Goal: Task Accomplishment & Management: Complete application form

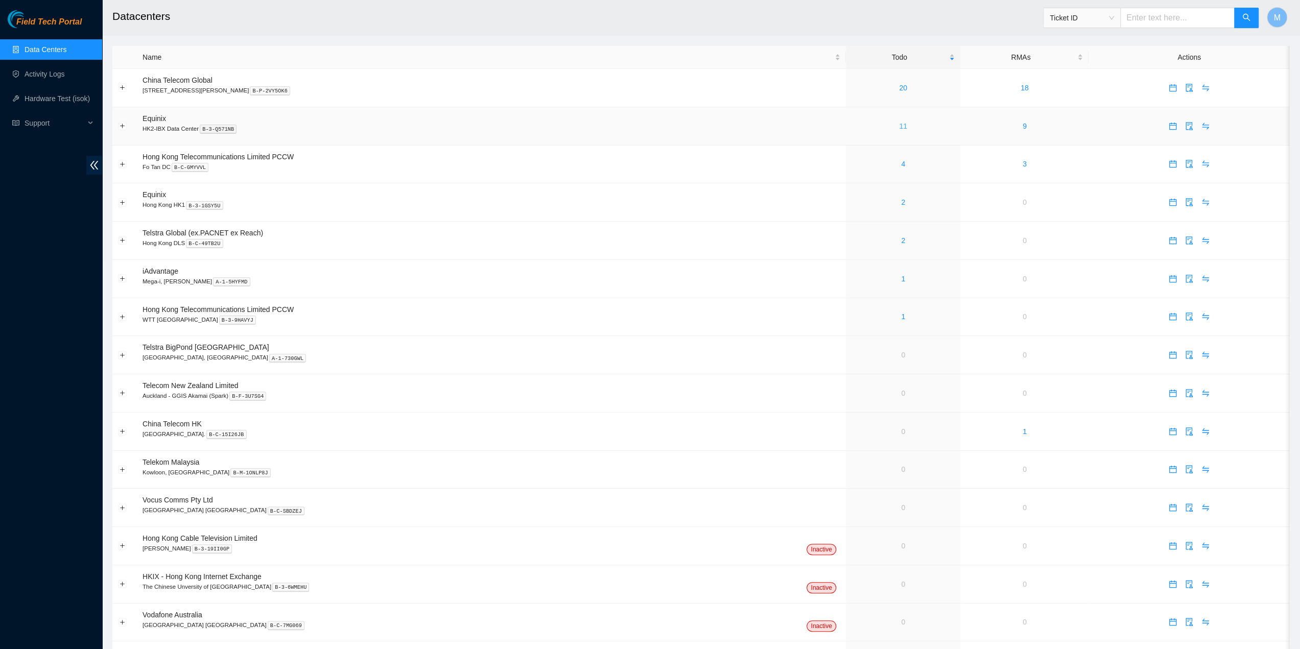
click at [899, 128] on link "11" at bounding box center [903, 126] width 8 height 8
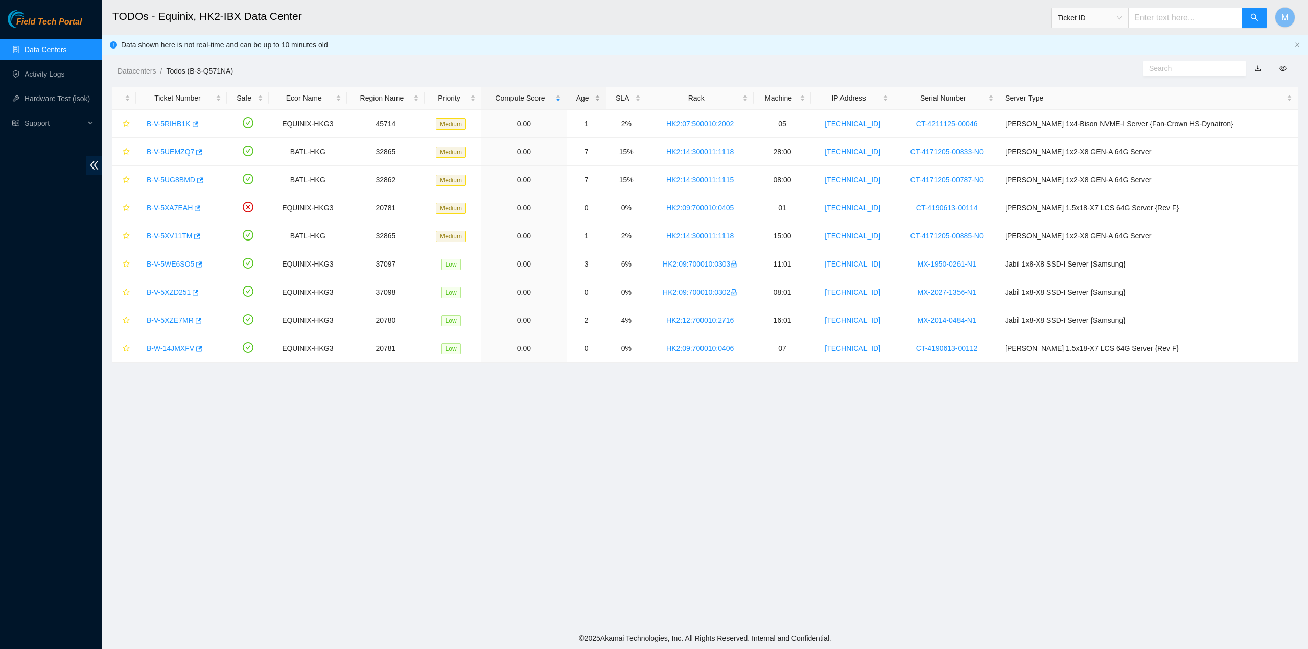
click at [600, 97] on div "Age" at bounding box center [586, 97] width 28 height 11
click at [172, 178] on link "B-V-5WE6SO5" at bounding box center [171, 180] width 48 height 8
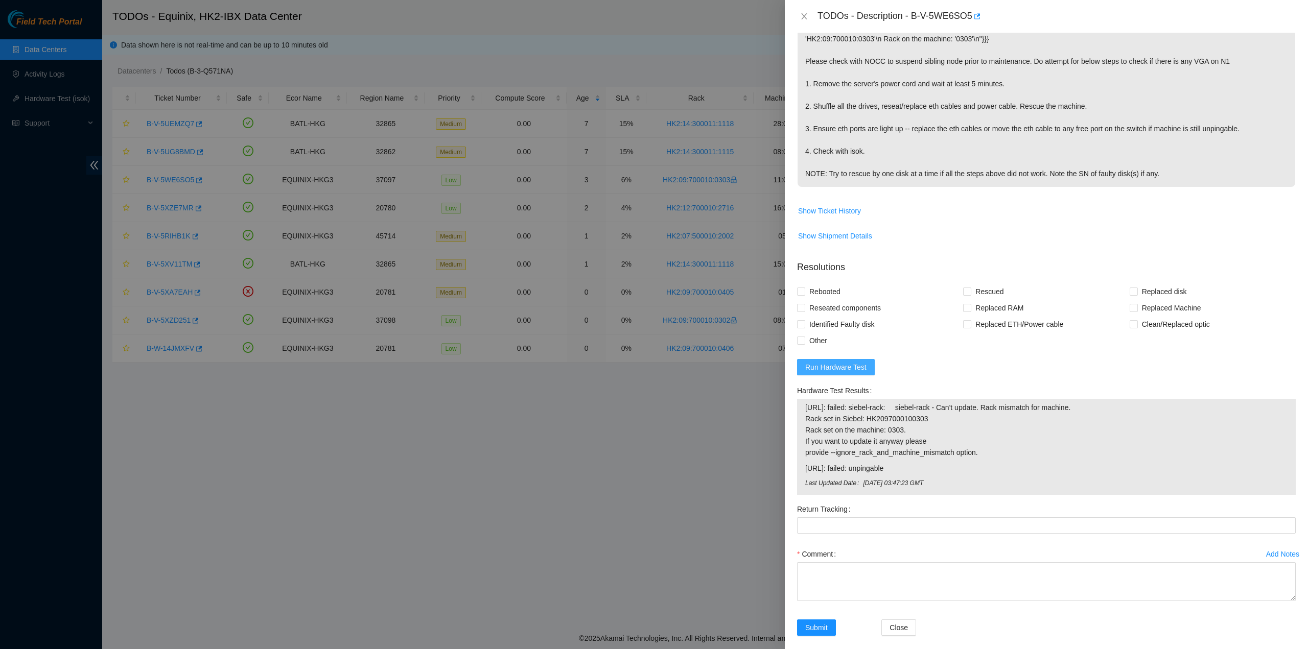
click at [827, 364] on span "Run Hardware Test" at bounding box center [835, 367] width 61 height 11
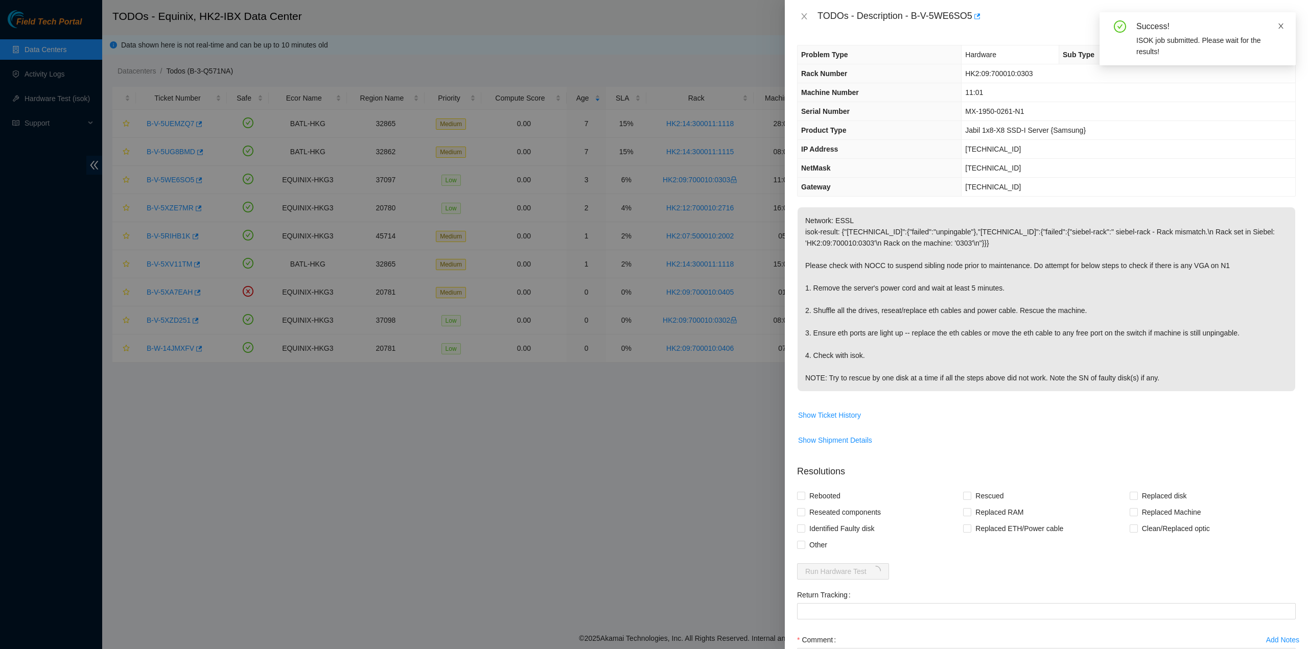
click at [1280, 26] on icon "close" at bounding box center [1280, 26] width 5 height 5
drag, startPoint x: 995, startPoint y: 148, endPoint x: 953, endPoint y: 147, distance: 41.9
click at [952, 146] on tr "IP Address [TECHNICAL_ID]" at bounding box center [1047, 149] width 498 height 19
copy tr "[TECHNICAL_ID]"
click at [906, 306] on p "Network: ESSL isok-result: {"[TECHNICAL_ID]":{"failed":"unpingable"},"[TECHNICA…" at bounding box center [1047, 299] width 498 height 184
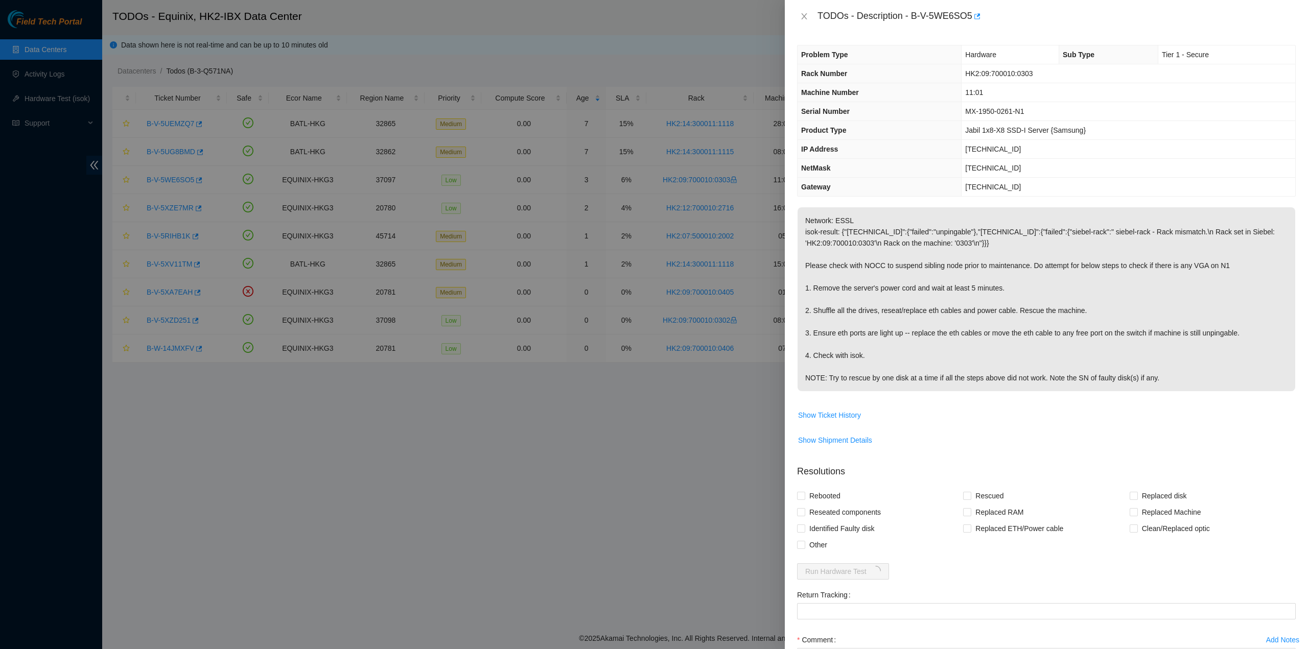
click at [709, 506] on div at bounding box center [654, 324] width 1308 height 649
click at [804, 18] on icon "close" at bounding box center [804, 16] width 8 height 8
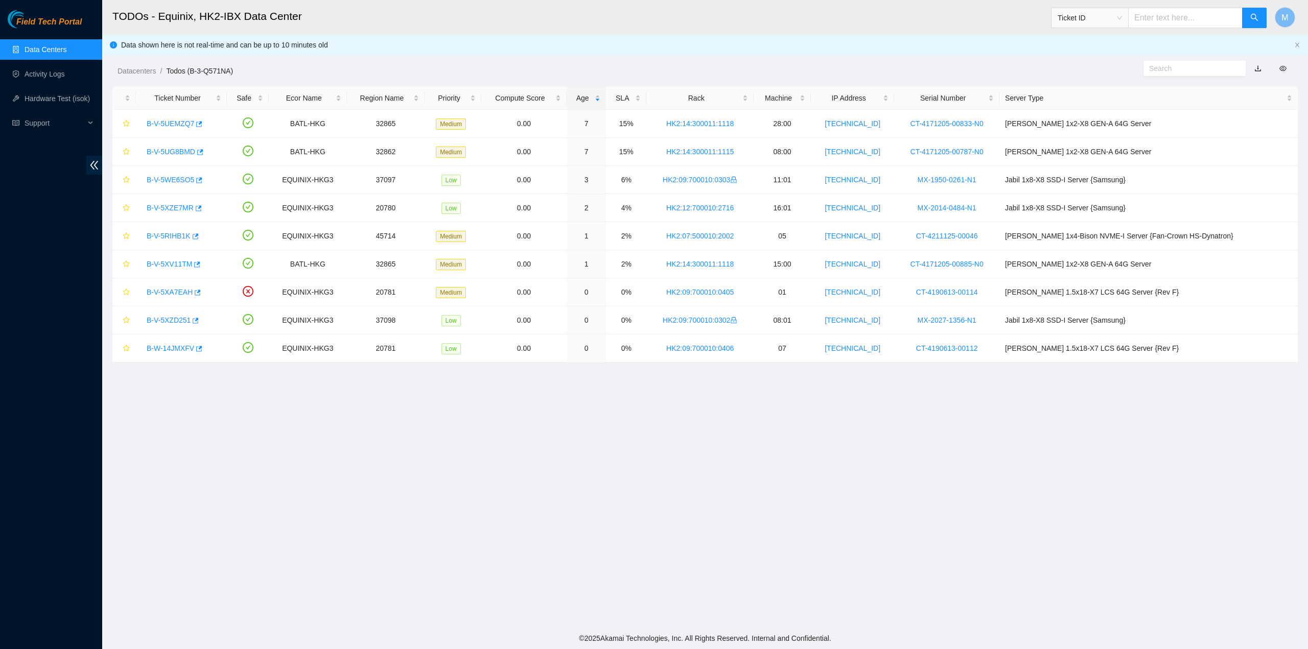
click at [54, 45] on link "Data Centers" at bounding box center [46, 49] width 42 height 8
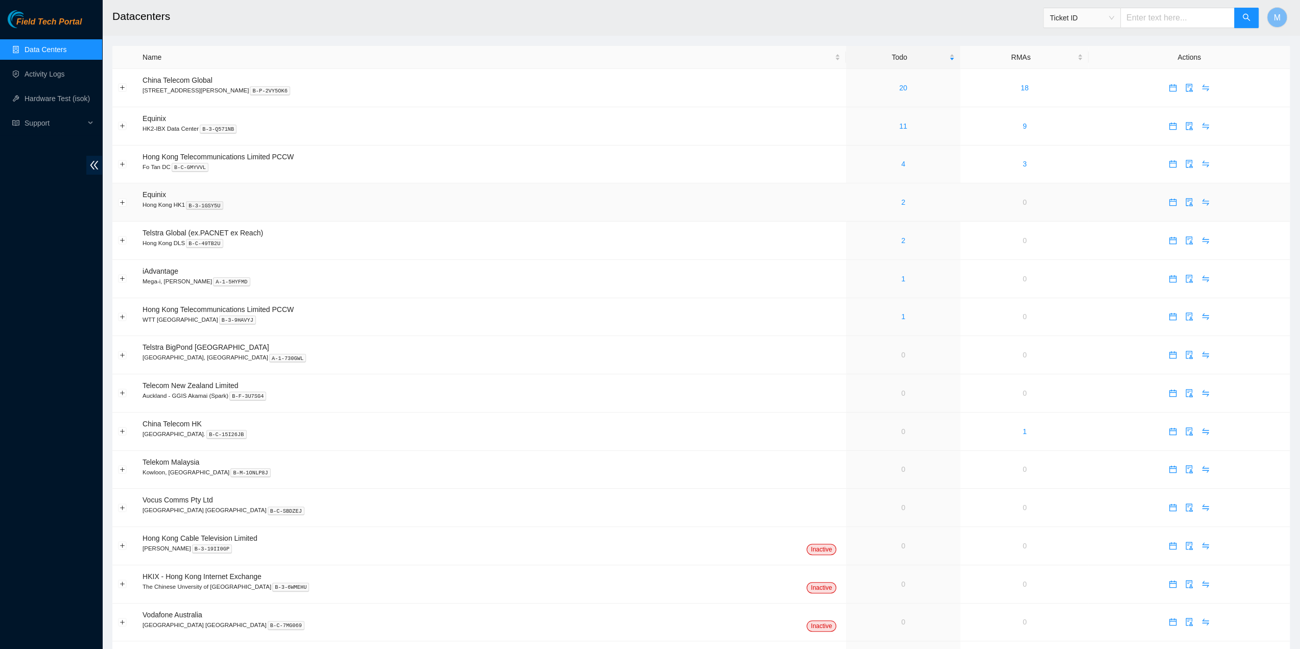
click at [875, 208] on td "2" at bounding box center [903, 202] width 115 height 38
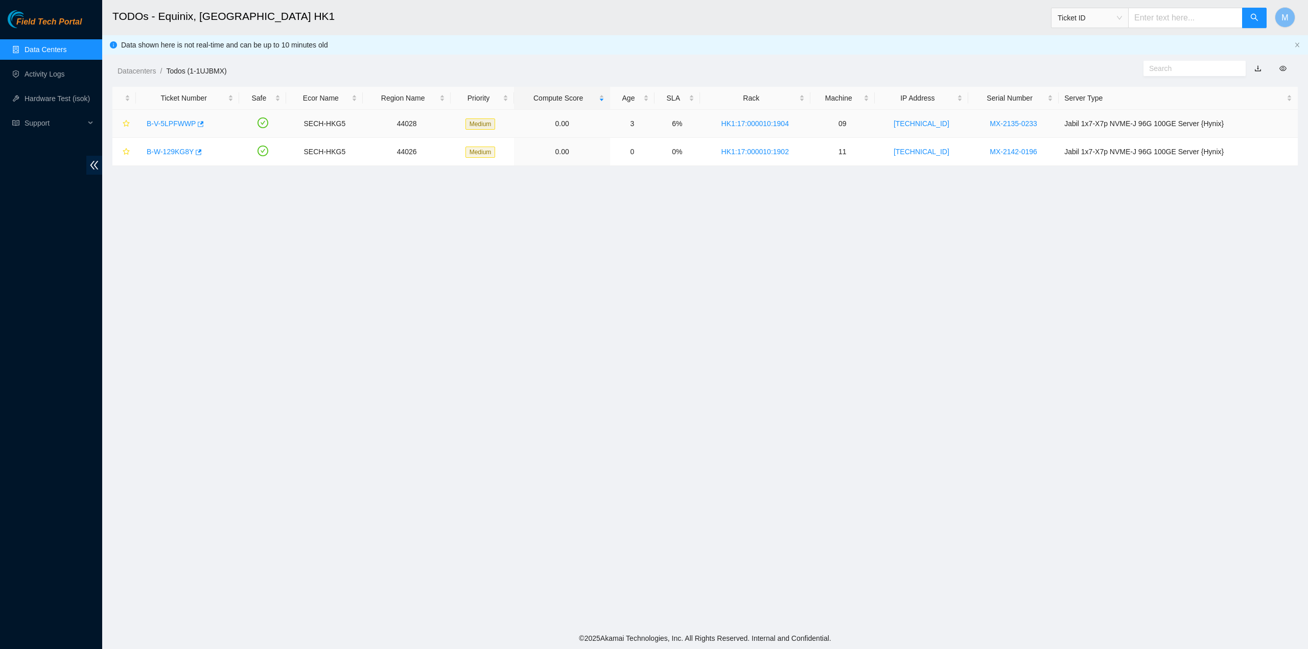
click at [175, 120] on link "B-V-5LPFWWP" at bounding box center [171, 124] width 49 height 8
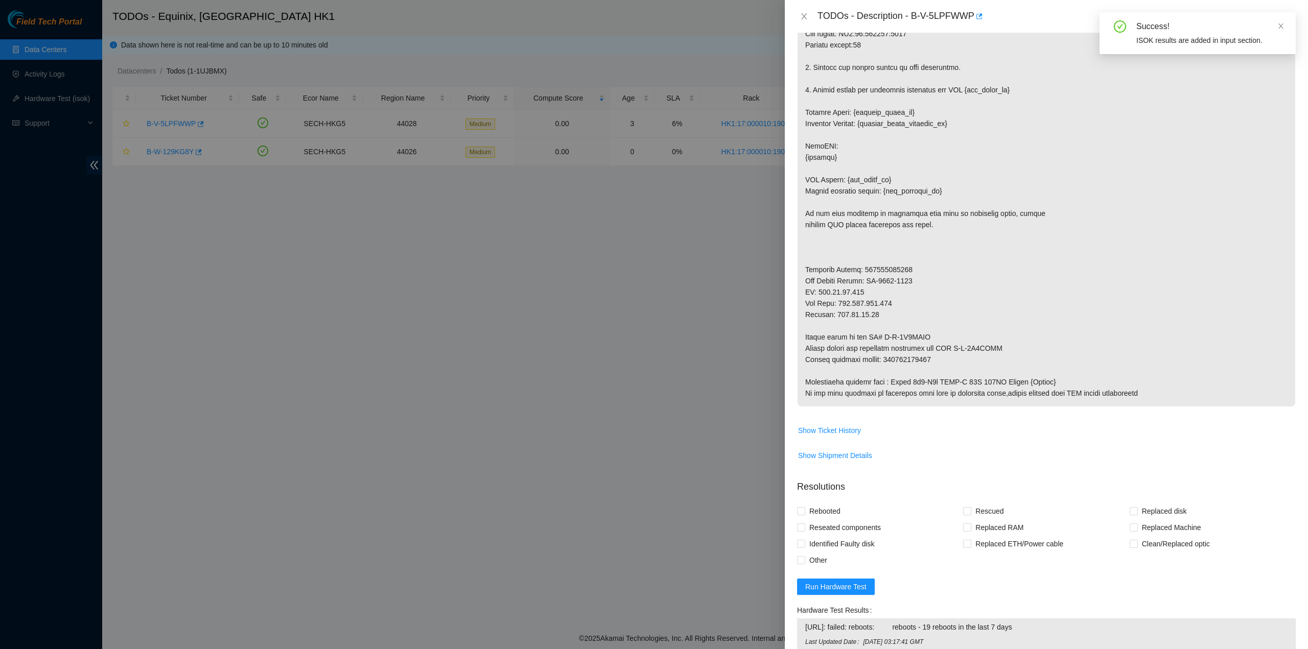
scroll to position [255, 0]
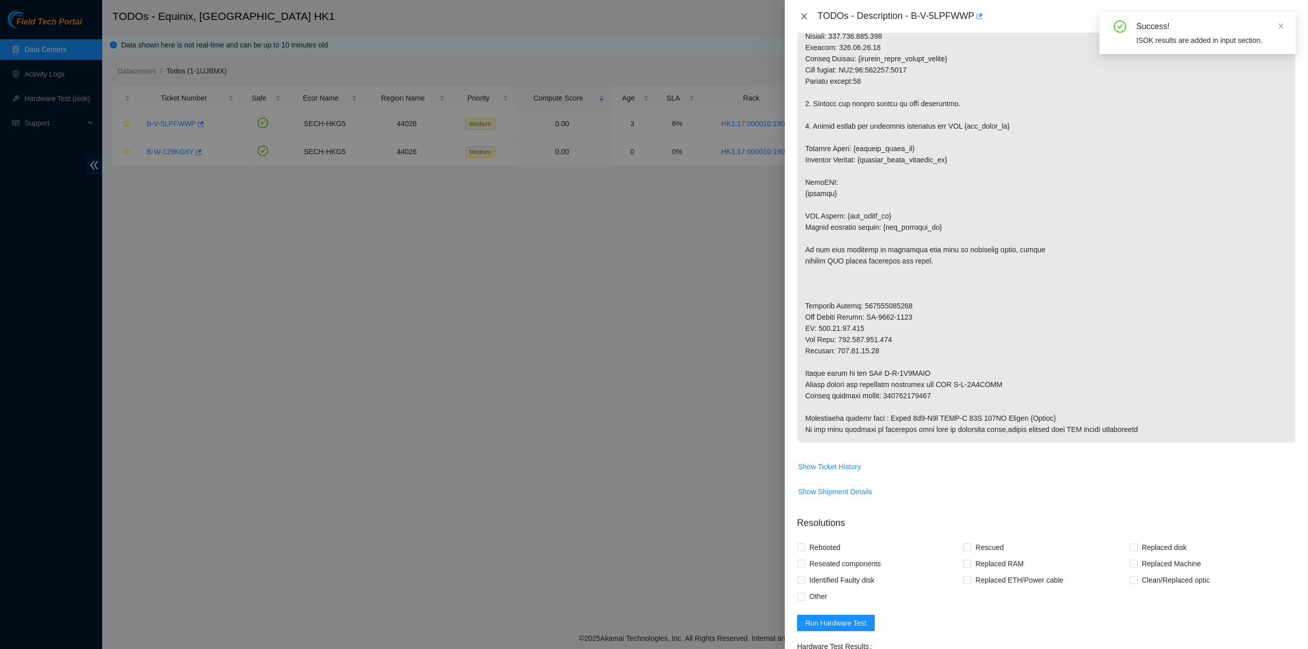
click at [807, 18] on icon "close" at bounding box center [804, 16] width 8 height 8
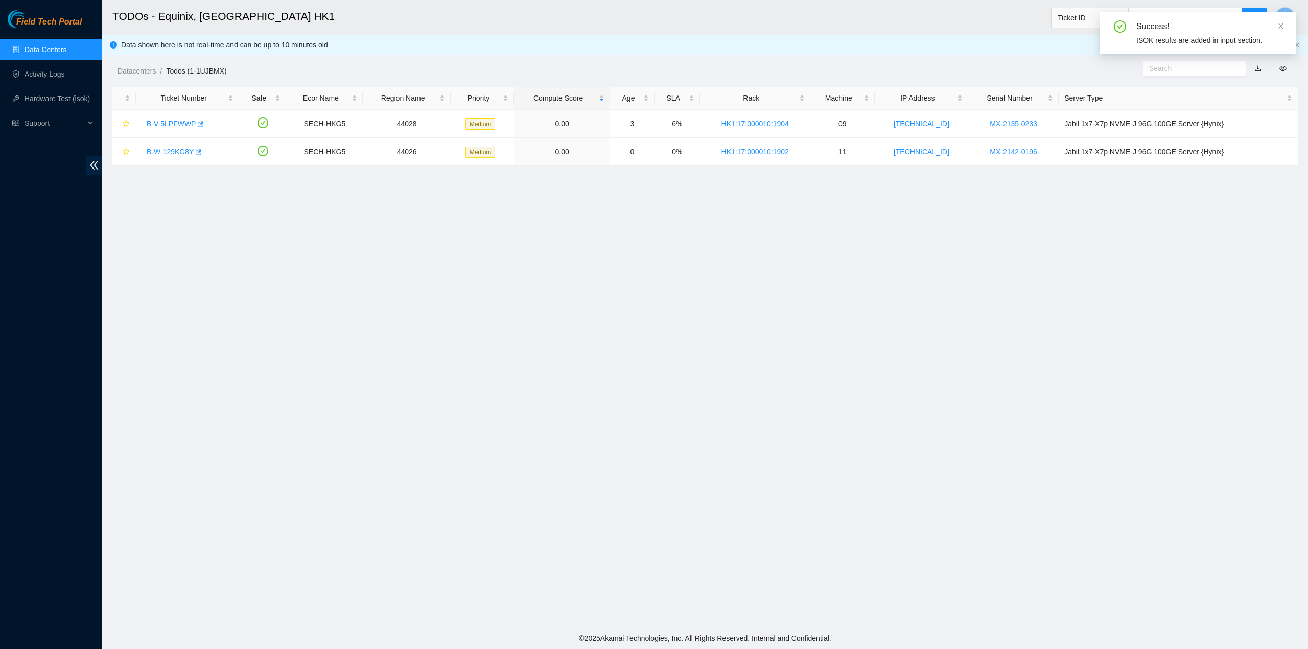
scroll to position [0, 0]
click at [59, 45] on link "Data Centers" at bounding box center [46, 49] width 42 height 8
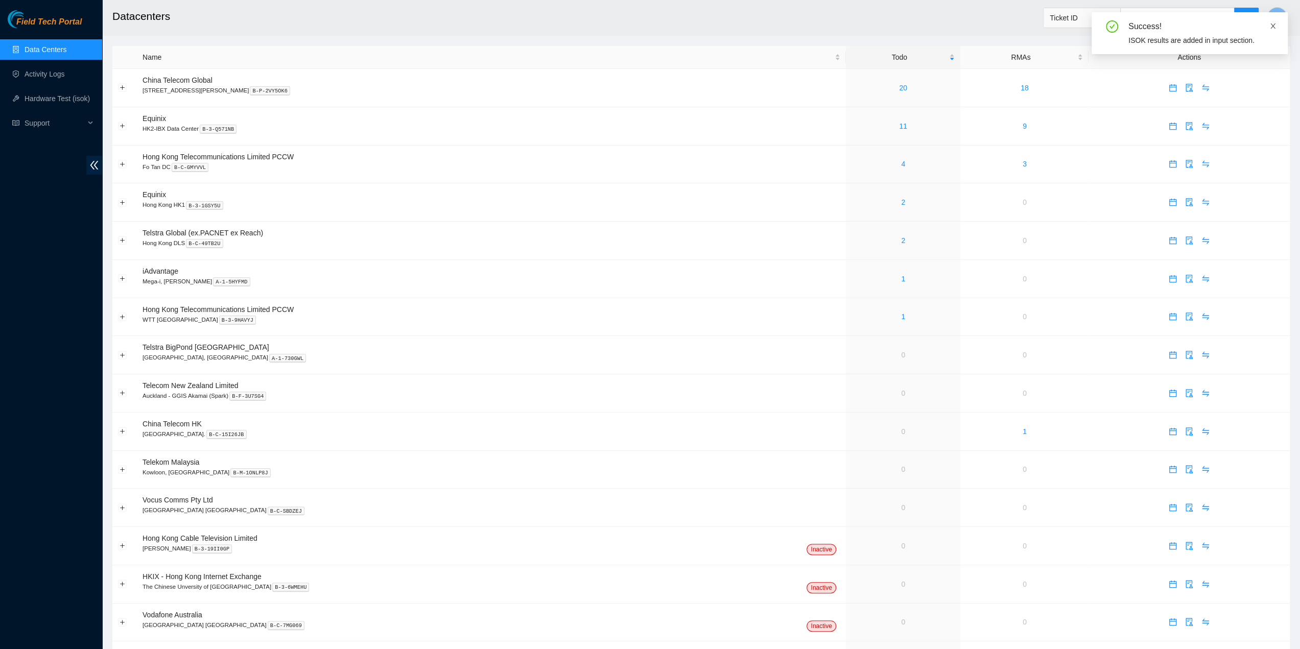
click at [1274, 29] on icon "close" at bounding box center [1273, 25] width 7 height 7
click at [899, 86] on link "20" at bounding box center [903, 88] width 8 height 8
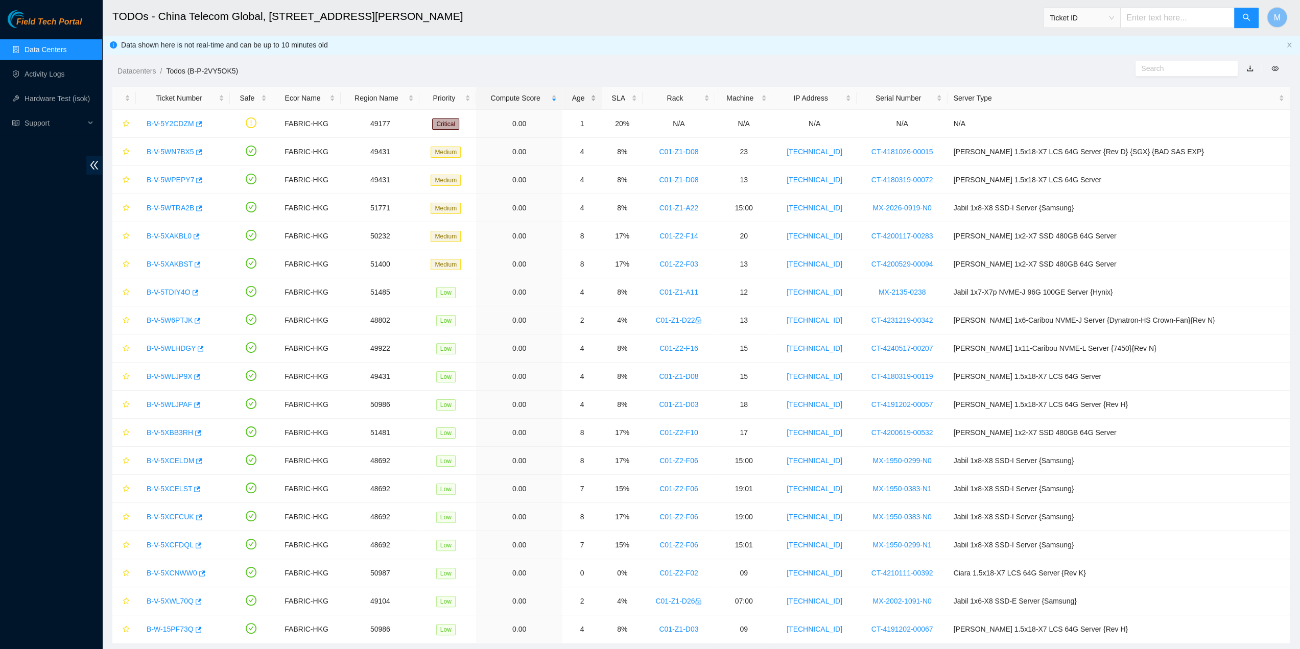
click at [597, 100] on div "Age" at bounding box center [582, 97] width 29 height 11
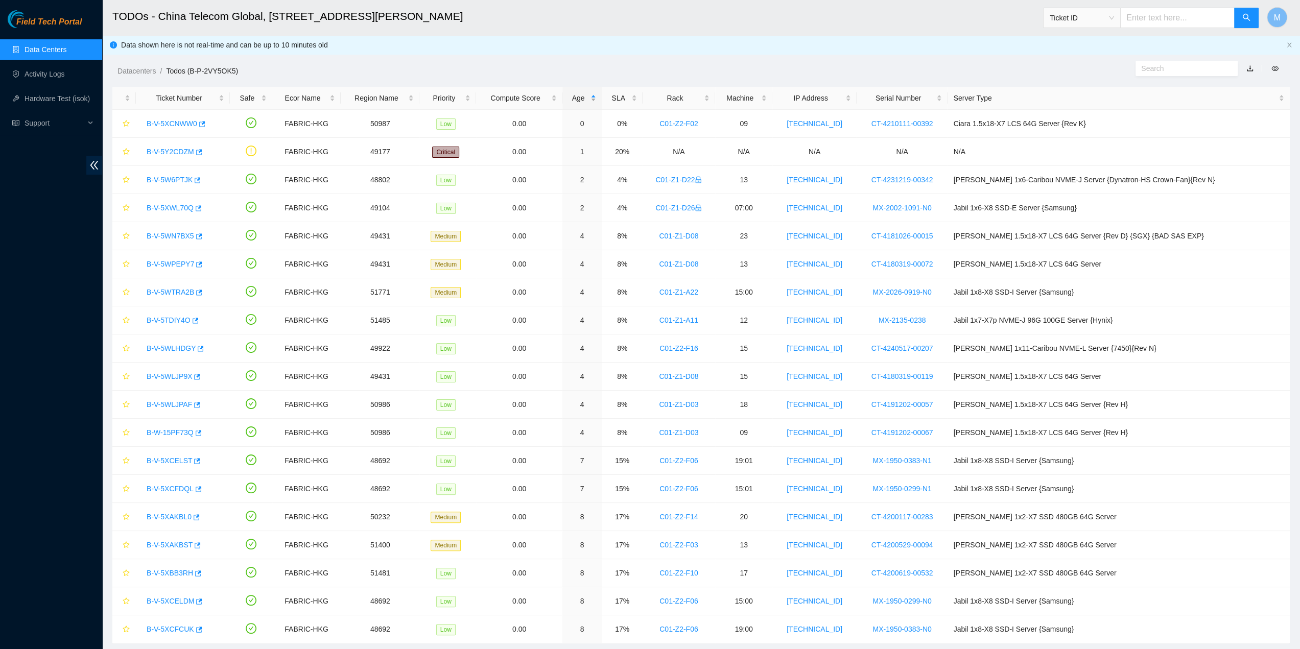
click at [597, 98] on div "Age" at bounding box center [582, 97] width 29 height 11
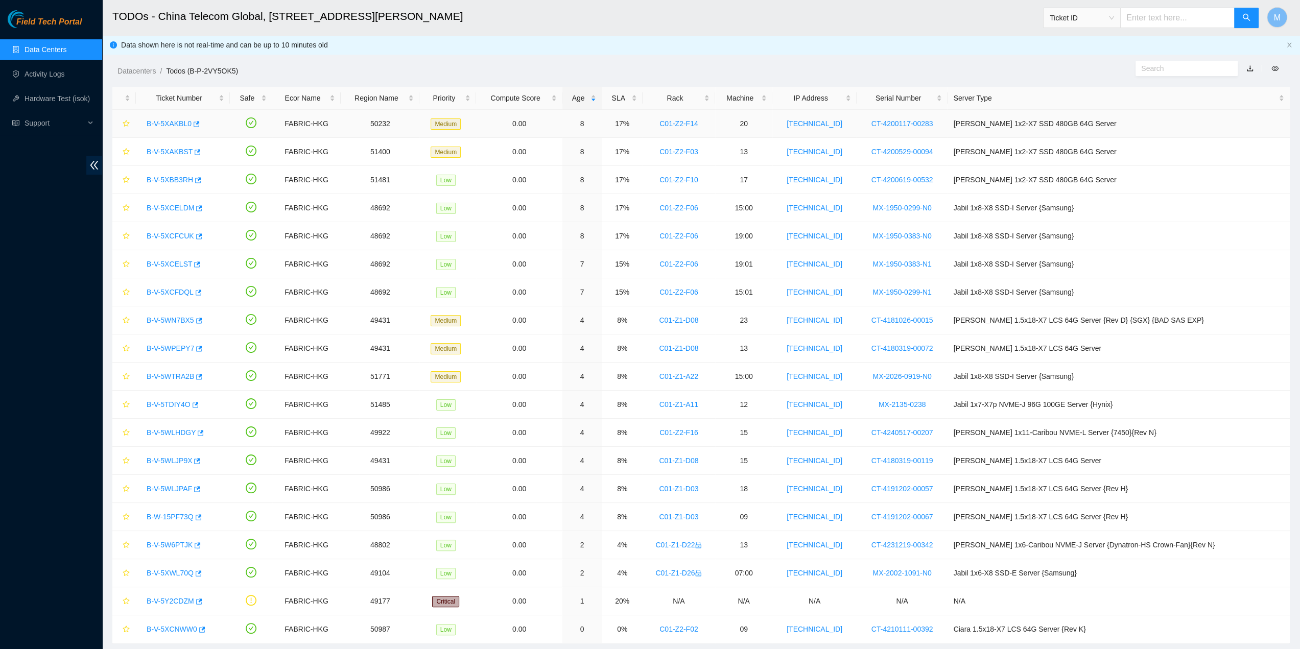
click at [162, 123] on link "B-V-5XAKBL0" at bounding box center [169, 124] width 45 height 8
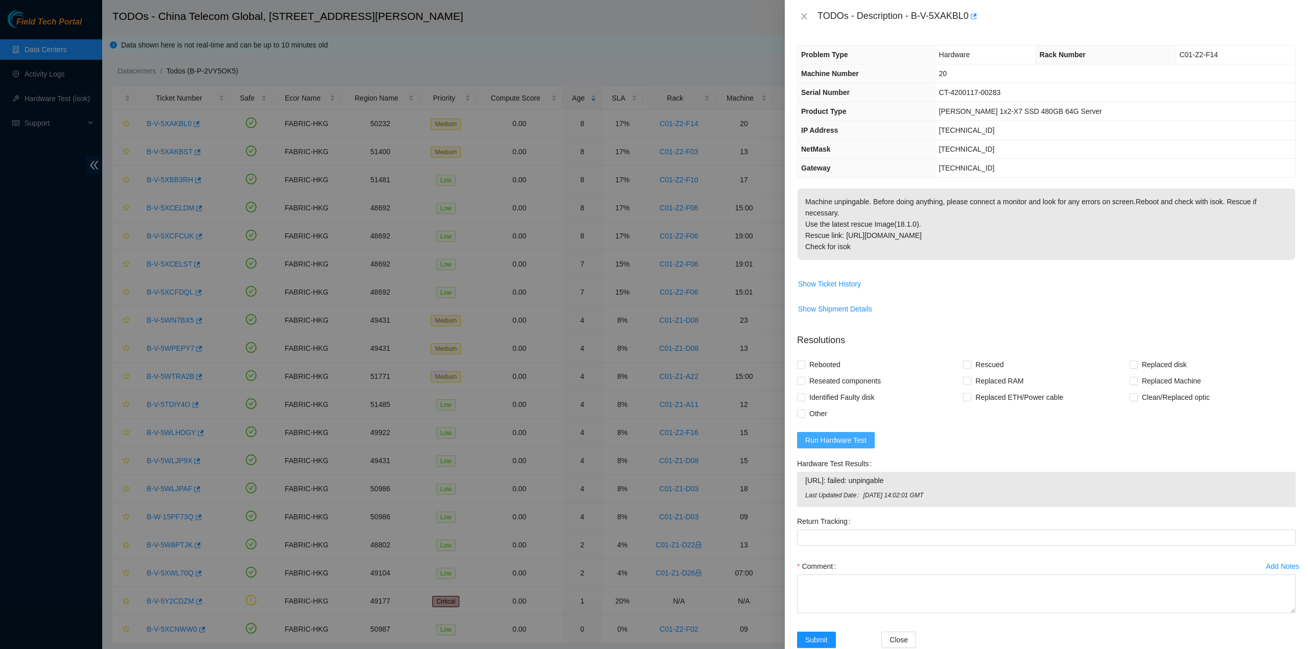
click at [848, 439] on span "Run Hardware Test" at bounding box center [835, 440] width 61 height 11
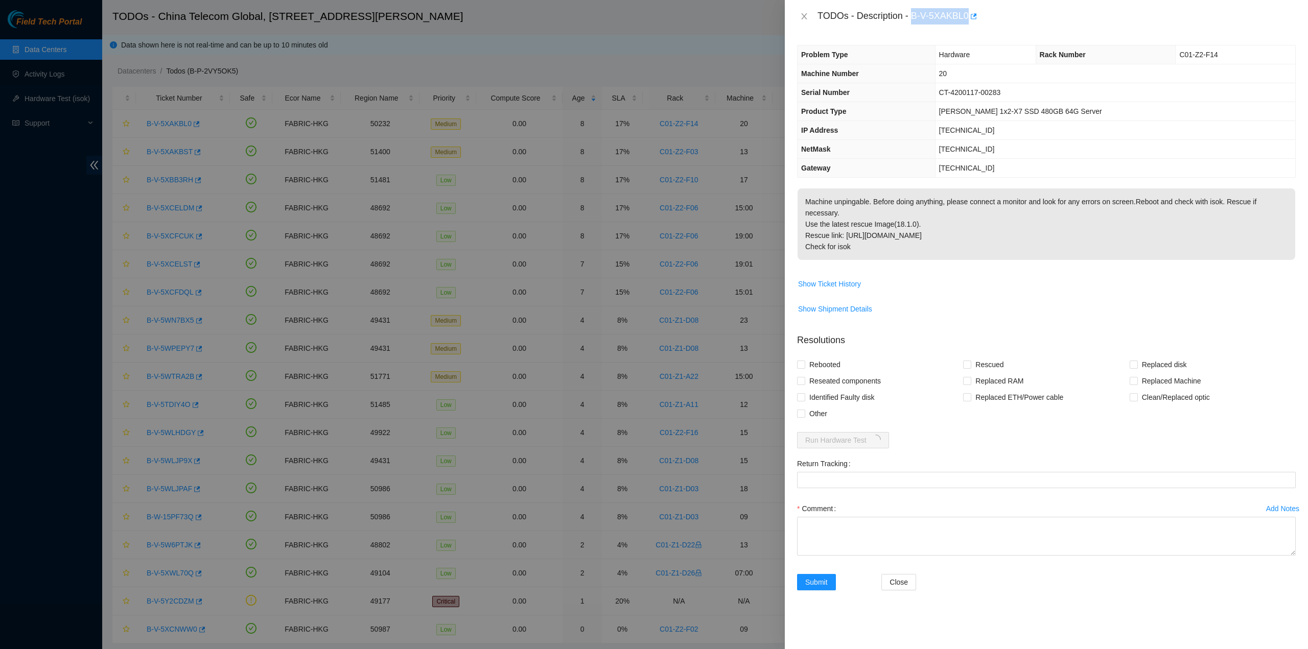
drag, startPoint x: 914, startPoint y: 18, endPoint x: 967, endPoint y: 22, distance: 53.3
click at [967, 22] on div "TODOs - Description - B-V-5XAKBL0" at bounding box center [1057, 16] width 478 height 16
copy div "B-V-5XAKBL0"
drag, startPoint x: 836, startPoint y: 367, endPoint x: 823, endPoint y: 357, distance: 16.7
click at [835, 373] on span "Reseated components" at bounding box center [845, 381] width 80 height 16
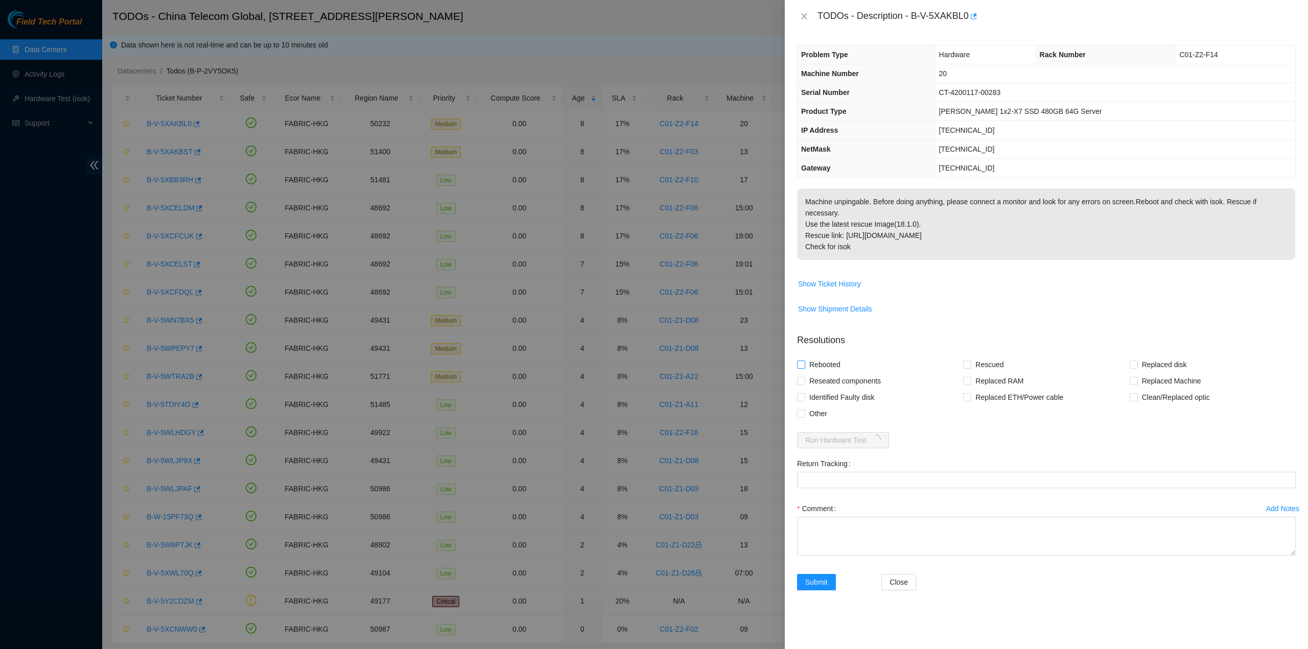
click at [823, 357] on span "Rebooted" at bounding box center [824, 365] width 39 height 16
click at [804, 361] on input "Rebooted" at bounding box center [800, 364] width 7 height 7
checkbox input "true"
click at [824, 373] on span "Reseated components" at bounding box center [845, 381] width 80 height 16
click at [804, 377] on input "Reseated components" at bounding box center [800, 380] width 7 height 7
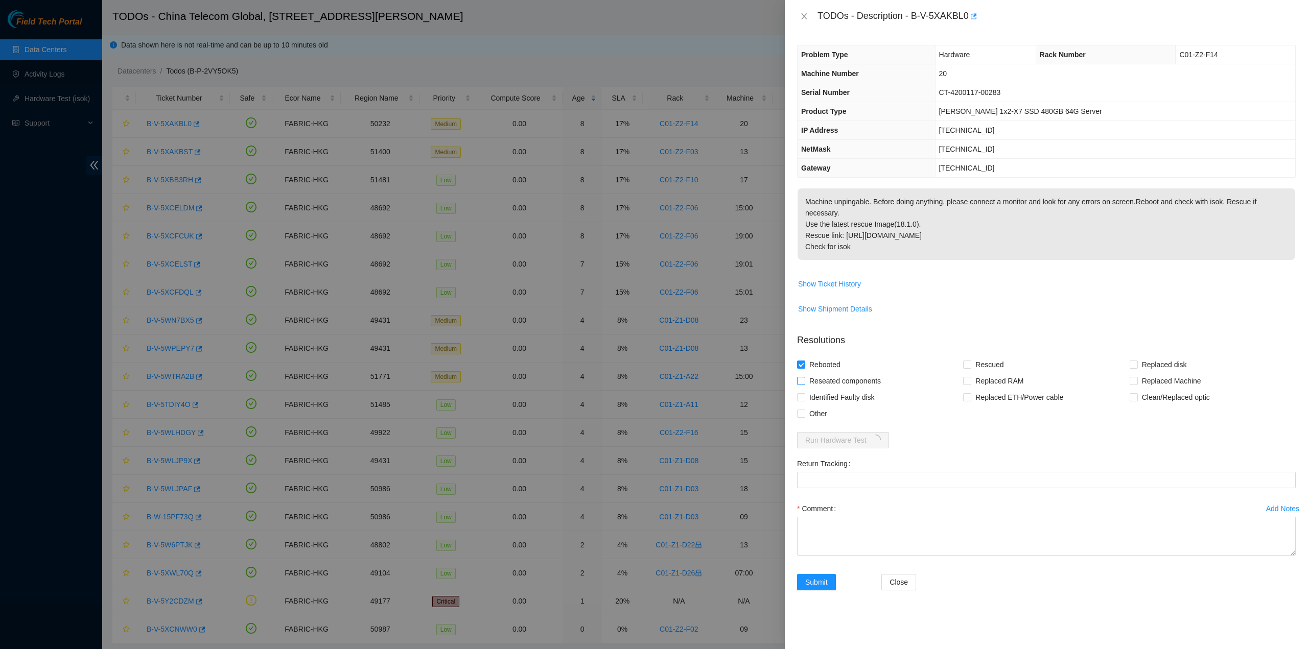
checkbox input "true"
click at [963, 373] on div "Reseated components" at bounding box center [880, 381] width 166 height 16
click at [976, 357] on span "Rescued" at bounding box center [989, 365] width 36 height 16
click at [970, 361] on input "Rescued" at bounding box center [966, 364] width 7 height 7
checkbox input "true"
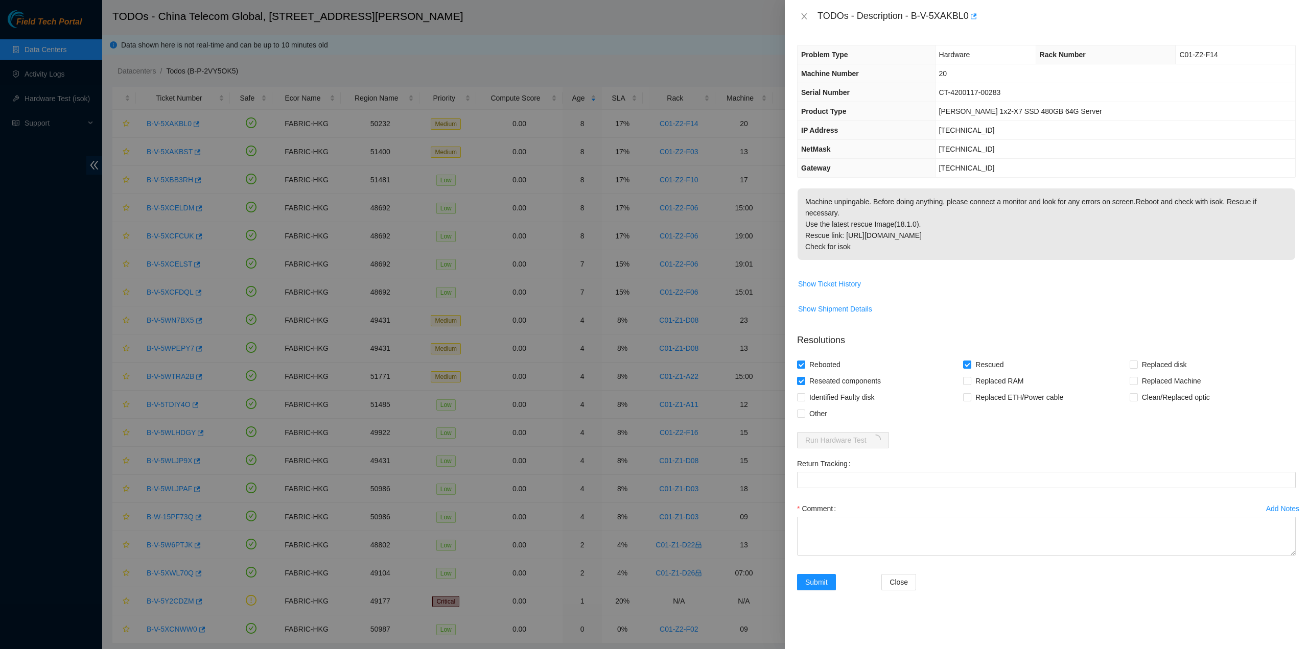
click at [906, 502] on div "Comment" at bounding box center [1046, 509] width 499 height 16
click at [905, 517] on textarea "Comment" at bounding box center [1046, 536] width 499 height 39
type textarea "["
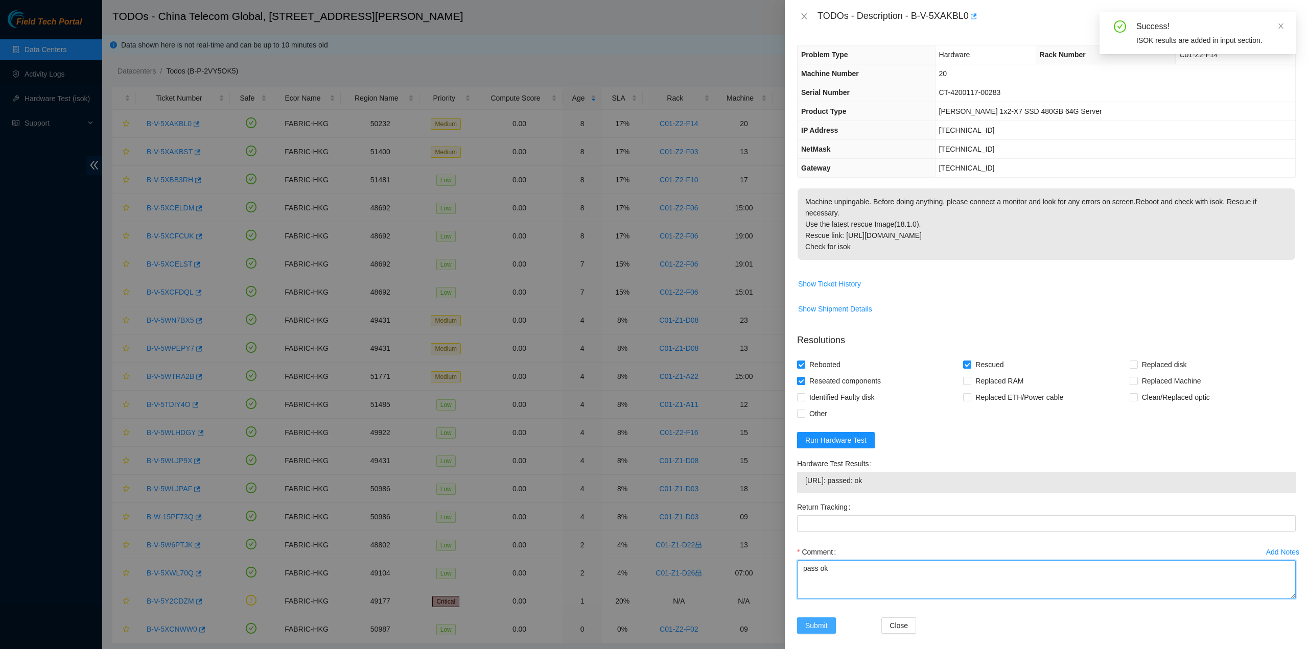
type textarea "pass ok"
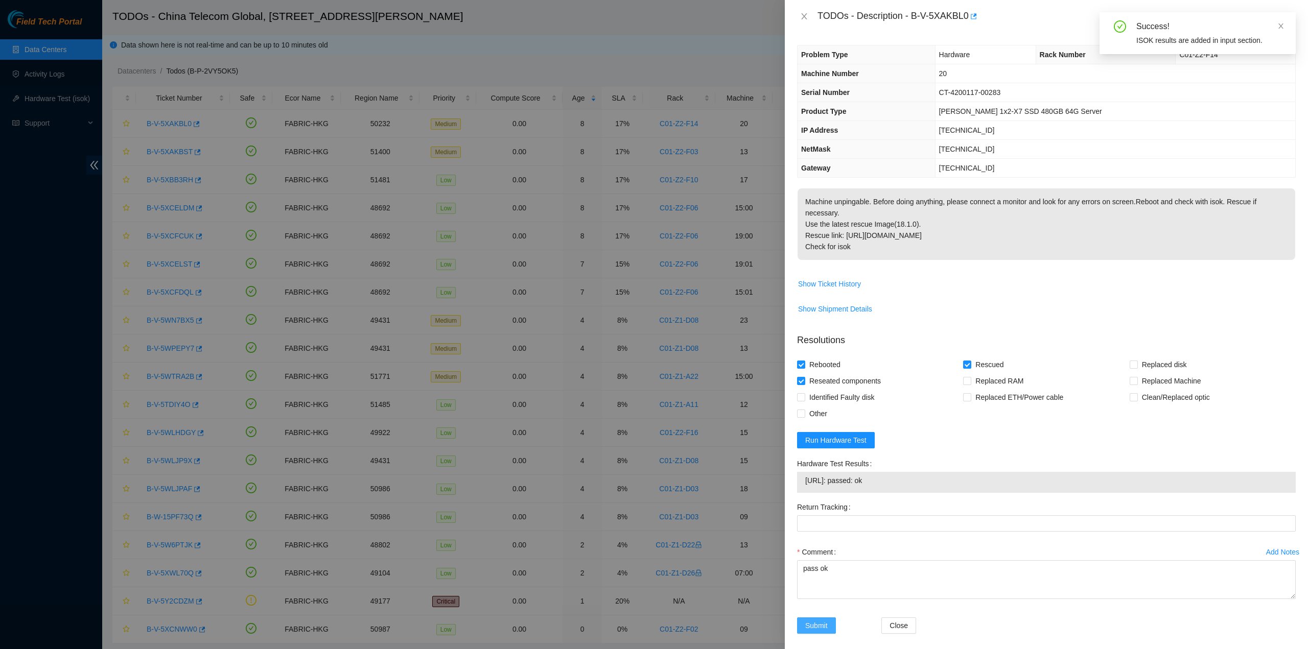
click at [811, 620] on span "Submit" at bounding box center [816, 625] width 22 height 11
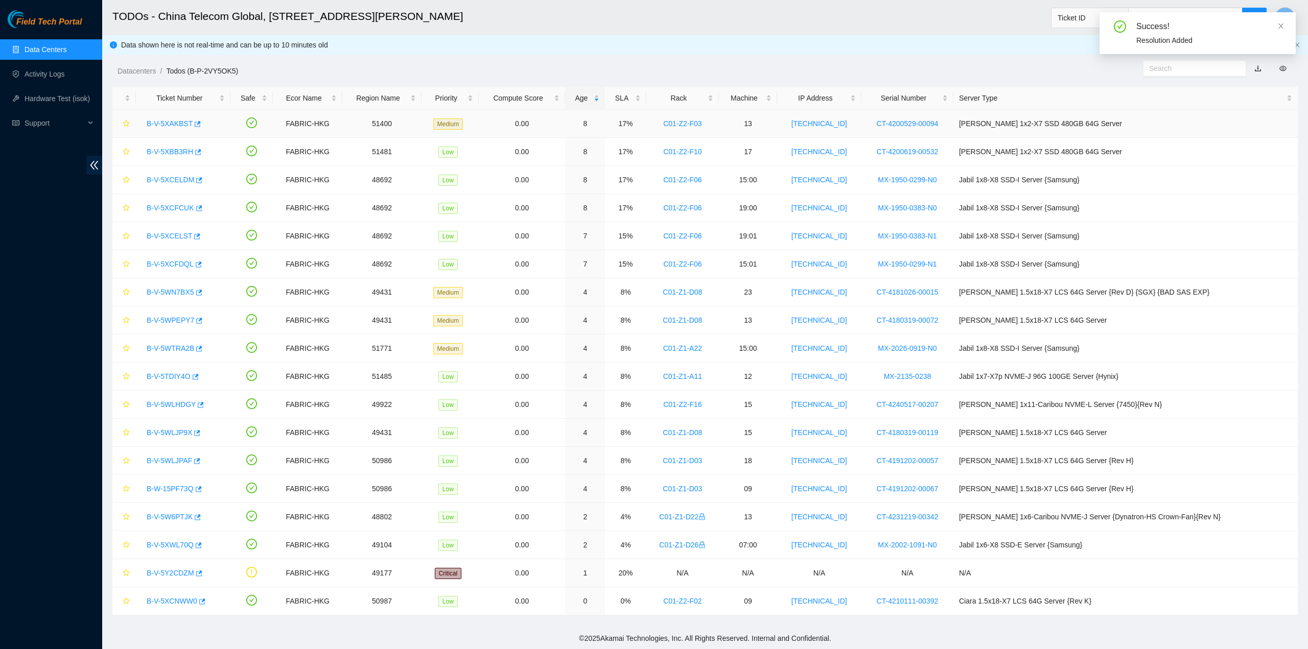
click at [165, 122] on link "B-V-5XAKBST" at bounding box center [170, 124] width 46 height 8
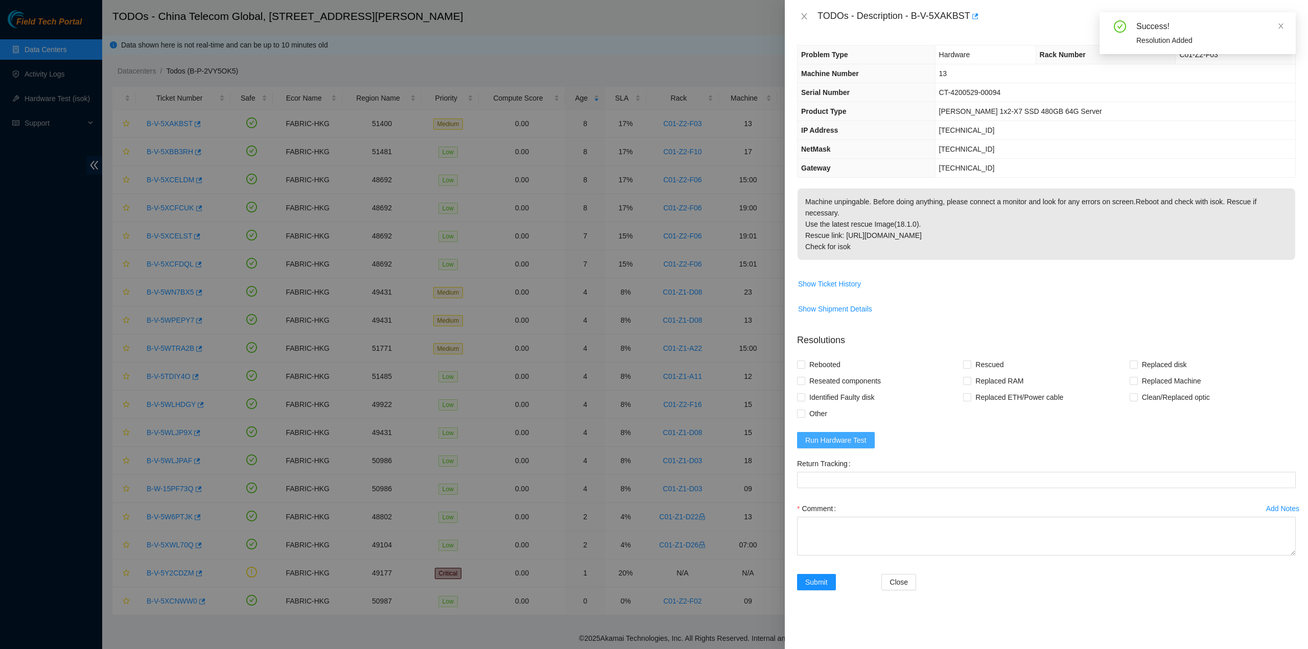
click at [841, 435] on span "Run Hardware Test" at bounding box center [835, 440] width 61 height 11
drag, startPoint x: 914, startPoint y: 16, endPoint x: 967, endPoint y: 19, distance: 53.3
click at [967, 19] on div "TODOs - Description - B-V-5XAKBST" at bounding box center [1057, 16] width 478 height 16
copy div "B-V-5XAKBST"
click at [844, 373] on span "Reseated components" at bounding box center [845, 381] width 80 height 16
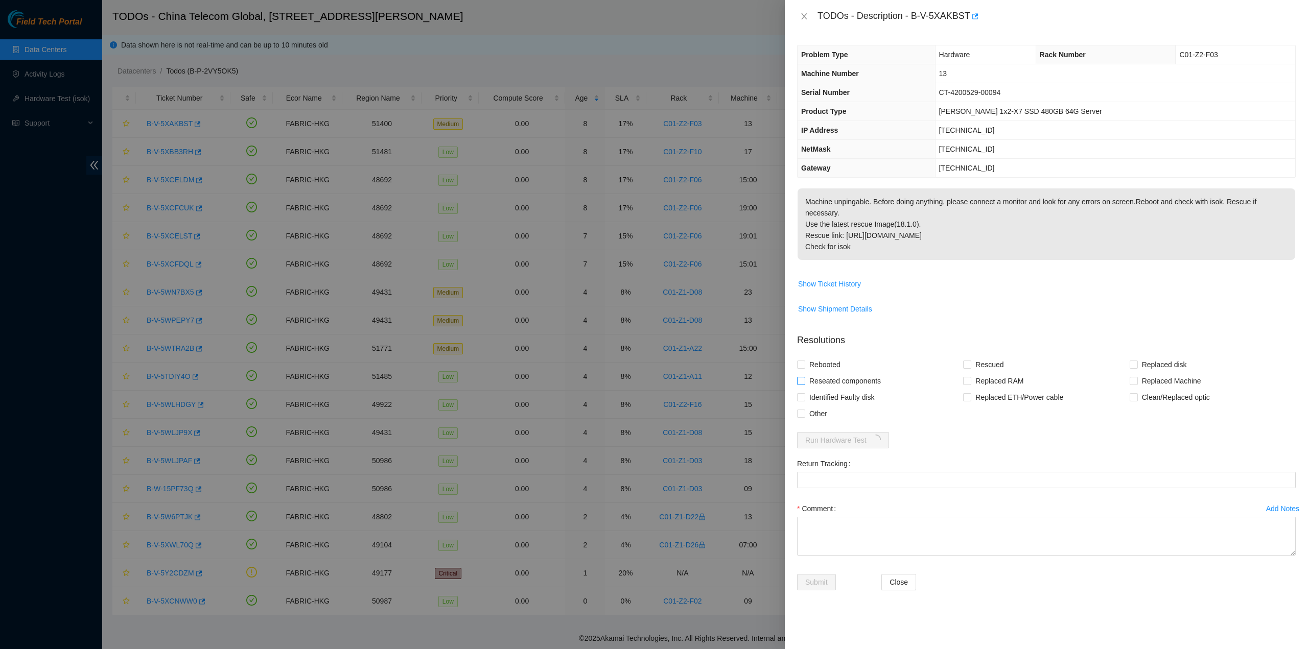
click at [804, 377] on input "Reseated components" at bounding box center [800, 380] width 7 height 7
checkbox input "true"
drag, startPoint x: 825, startPoint y: 348, endPoint x: 895, endPoint y: 355, distance: 70.8
click at [824, 357] on span "Rebooted" at bounding box center [824, 365] width 39 height 16
click at [804, 361] on input "Rebooted" at bounding box center [800, 364] width 7 height 7
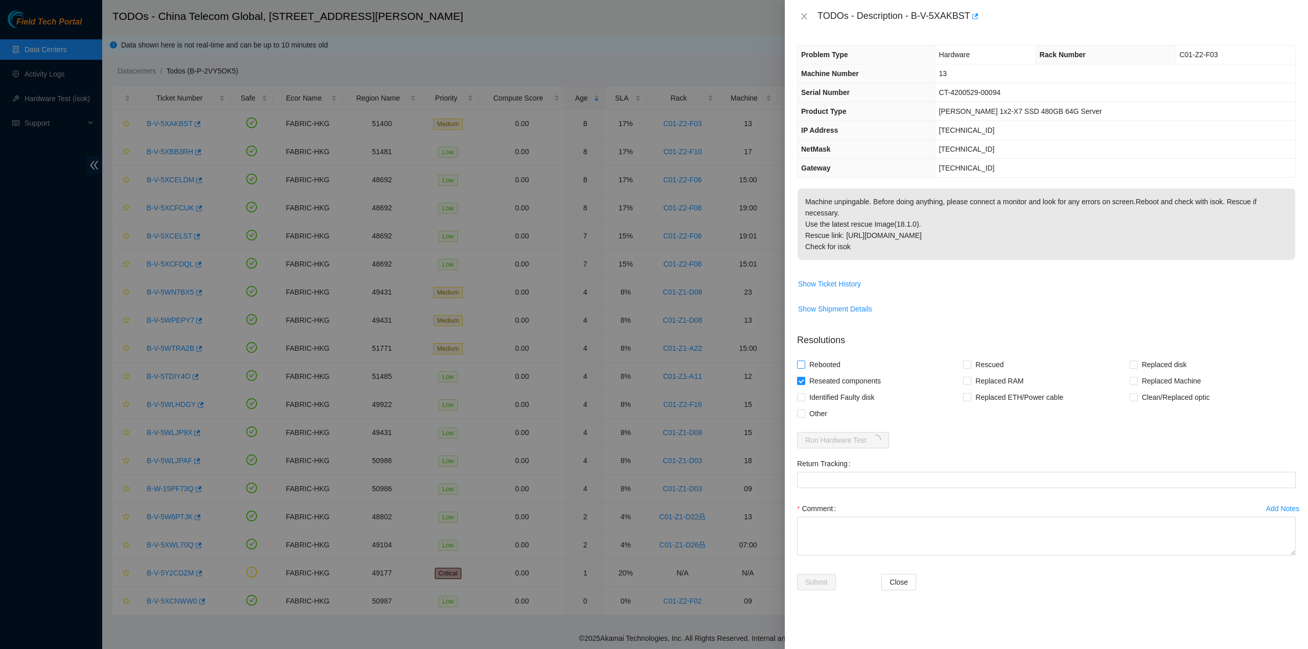
checkbox input "true"
click at [988, 357] on span "Rescued" at bounding box center [989, 365] width 36 height 16
click at [970, 361] on input "Rescued" at bounding box center [966, 364] width 7 height 7
checkbox input "true"
click at [895, 517] on textarea "Comment" at bounding box center [1046, 536] width 499 height 39
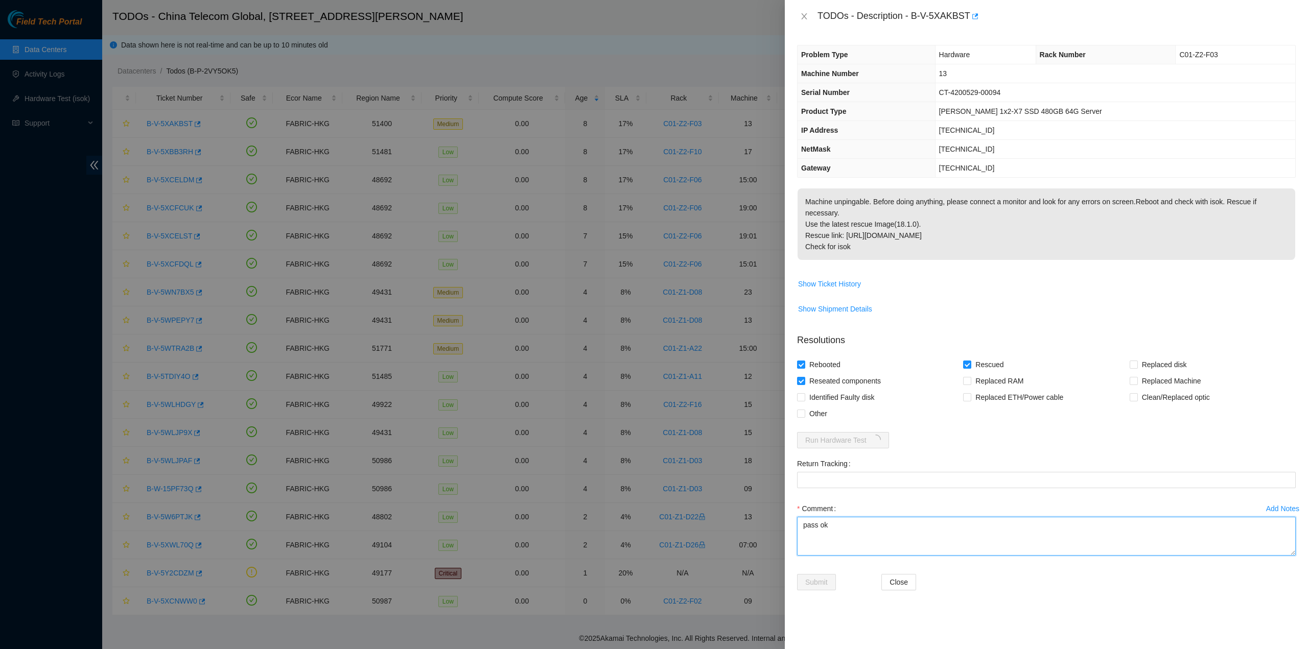
type textarea "pass ok"
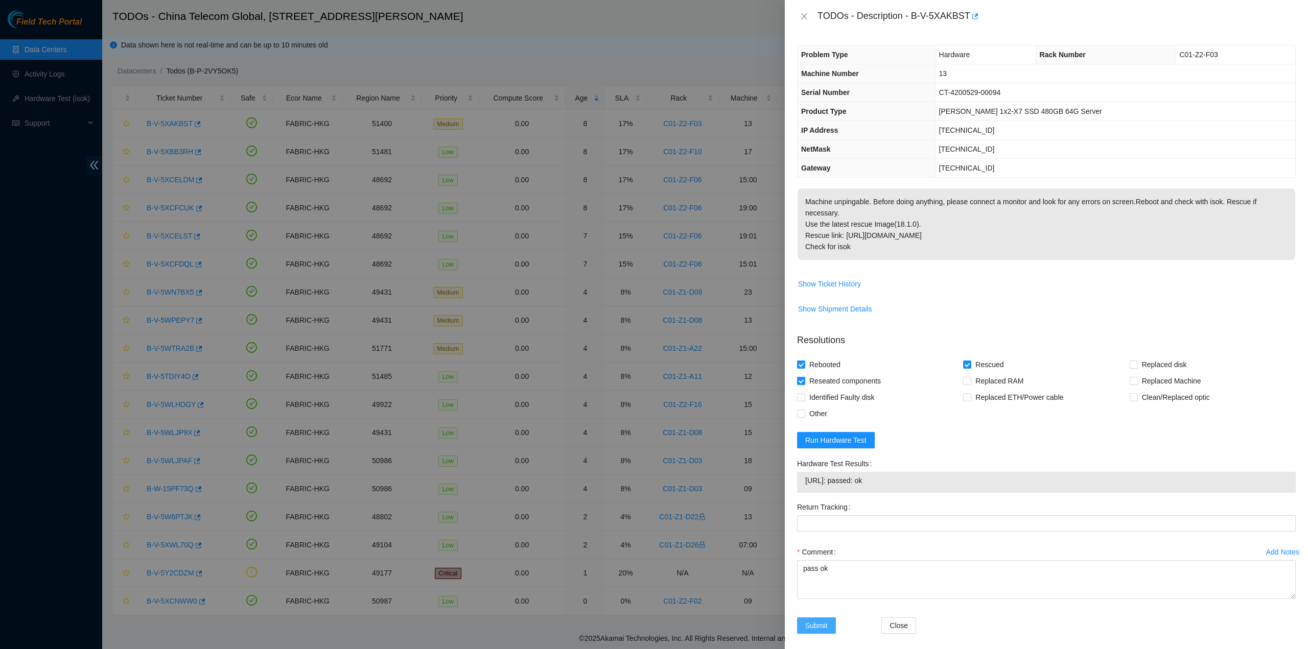
click at [824, 618] on button "Submit" at bounding box center [816, 626] width 39 height 16
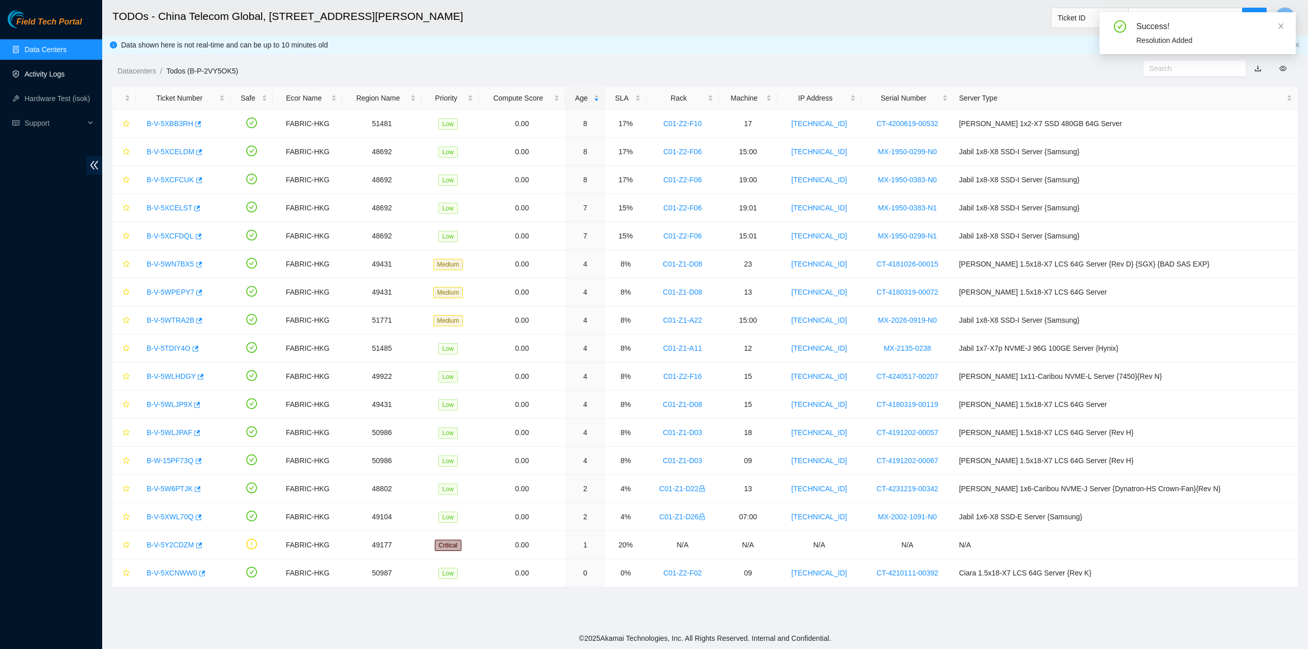
click at [51, 84] on ul "Data Centers Activity Logs Hardware Test (isok) Support" at bounding box center [51, 86] width 102 height 98
click at [45, 78] on link "Activity Logs" at bounding box center [45, 74] width 40 height 8
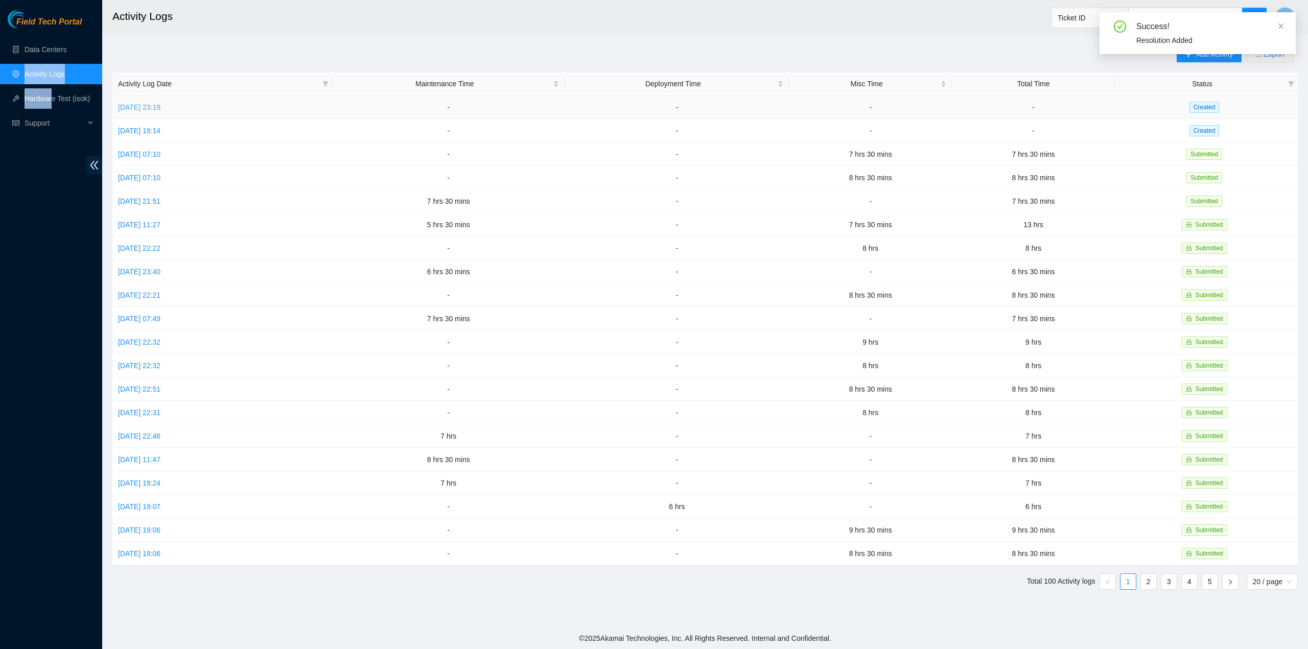
click at [152, 103] on link "[DATE] 23:19" at bounding box center [139, 107] width 42 height 8
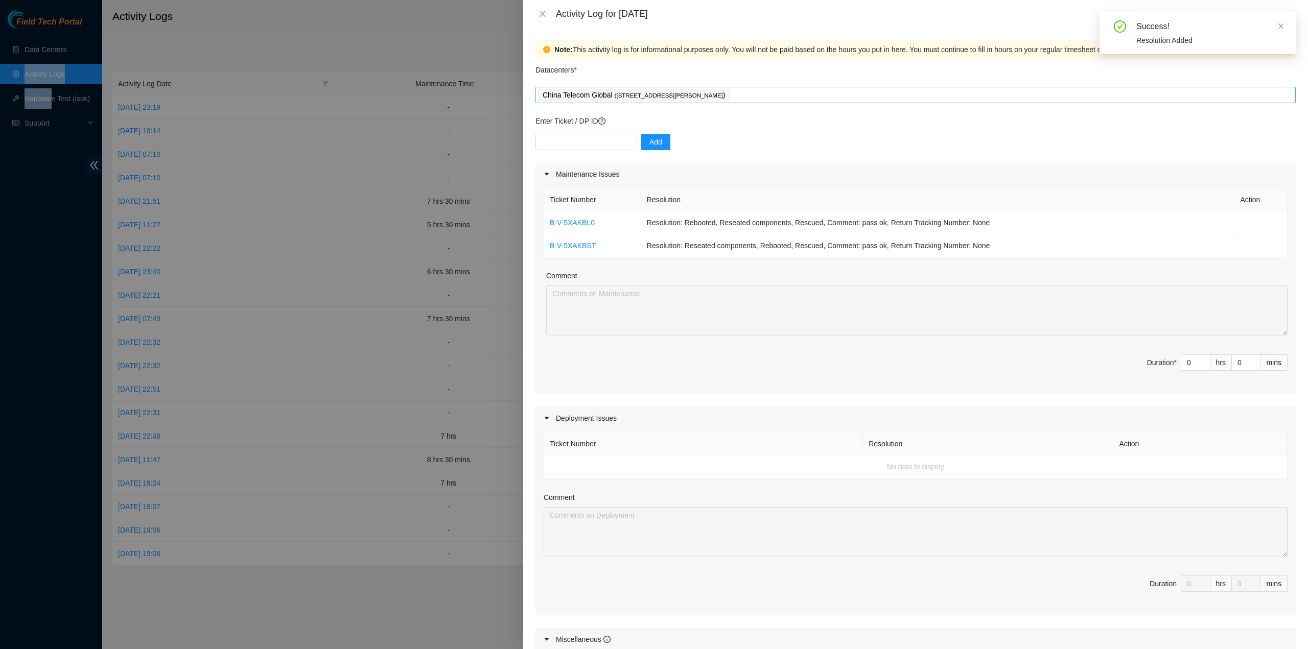
drag, startPoint x: 766, startPoint y: 87, endPoint x: 773, endPoint y: 92, distance: 8.4
click at [767, 87] on div "China Telecom Global ( [STREET_ADDRESS][PERSON_NAME] )" at bounding box center [915, 95] width 760 height 16
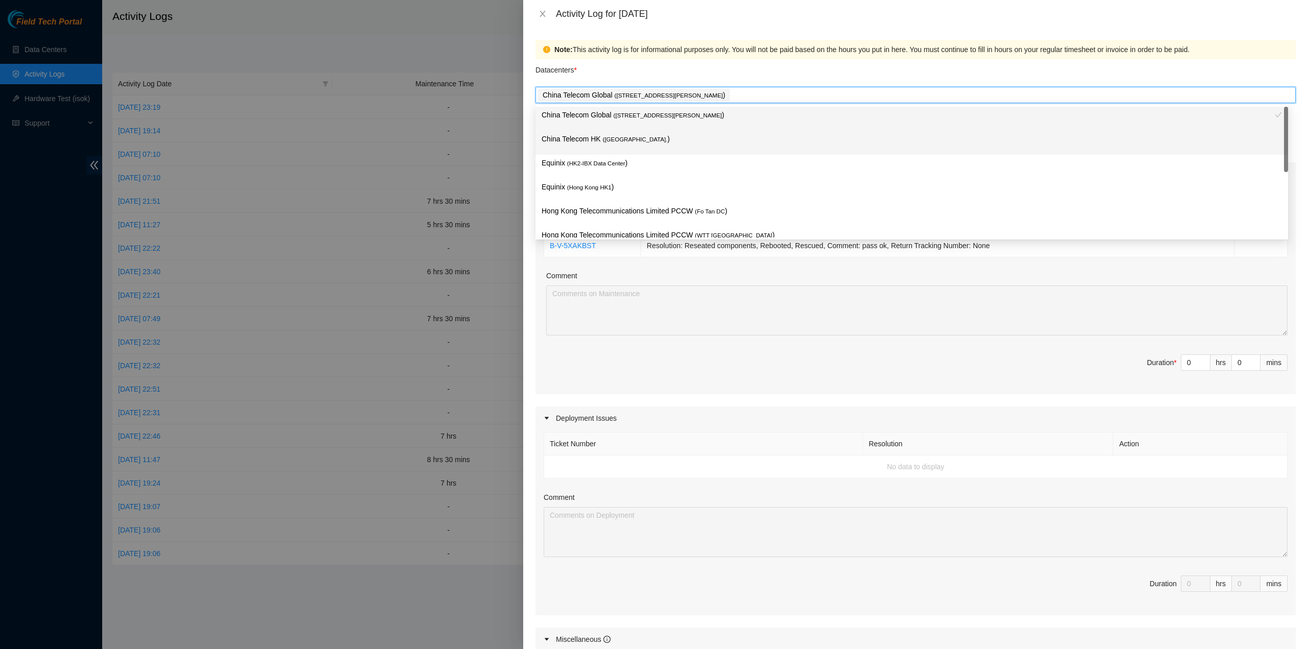
click at [645, 142] on p "China Telecom HK ( [GEOGRAPHIC_DATA] )" at bounding box center [912, 139] width 740 height 12
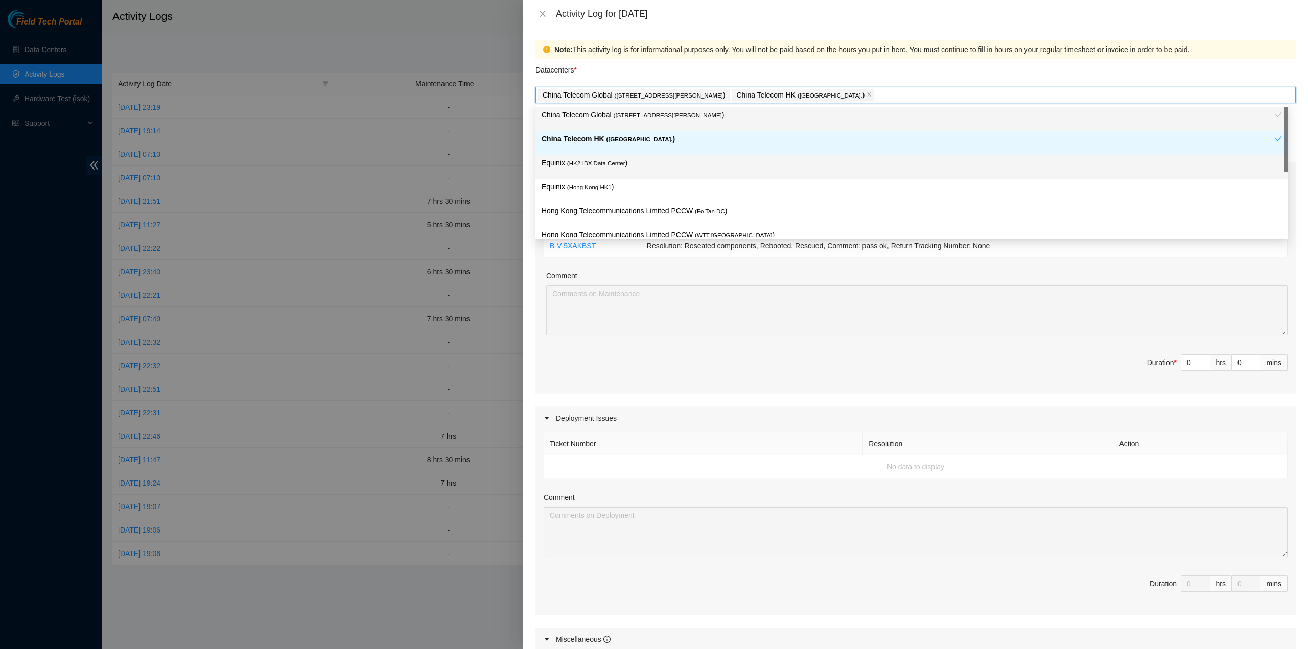
click at [615, 165] on span "( HK2-IBX Data Center" at bounding box center [596, 163] width 58 height 6
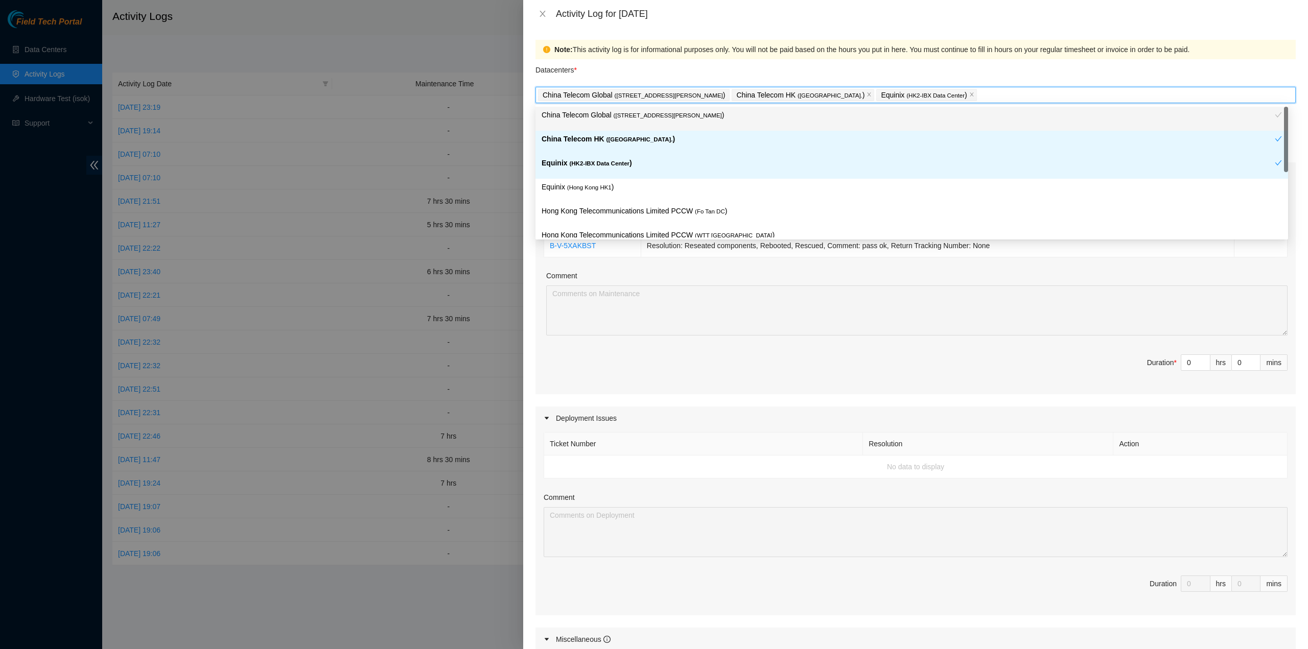
click at [608, 181] on p "Equinix ( [GEOGRAPHIC_DATA] HK1 )" at bounding box center [912, 187] width 740 height 12
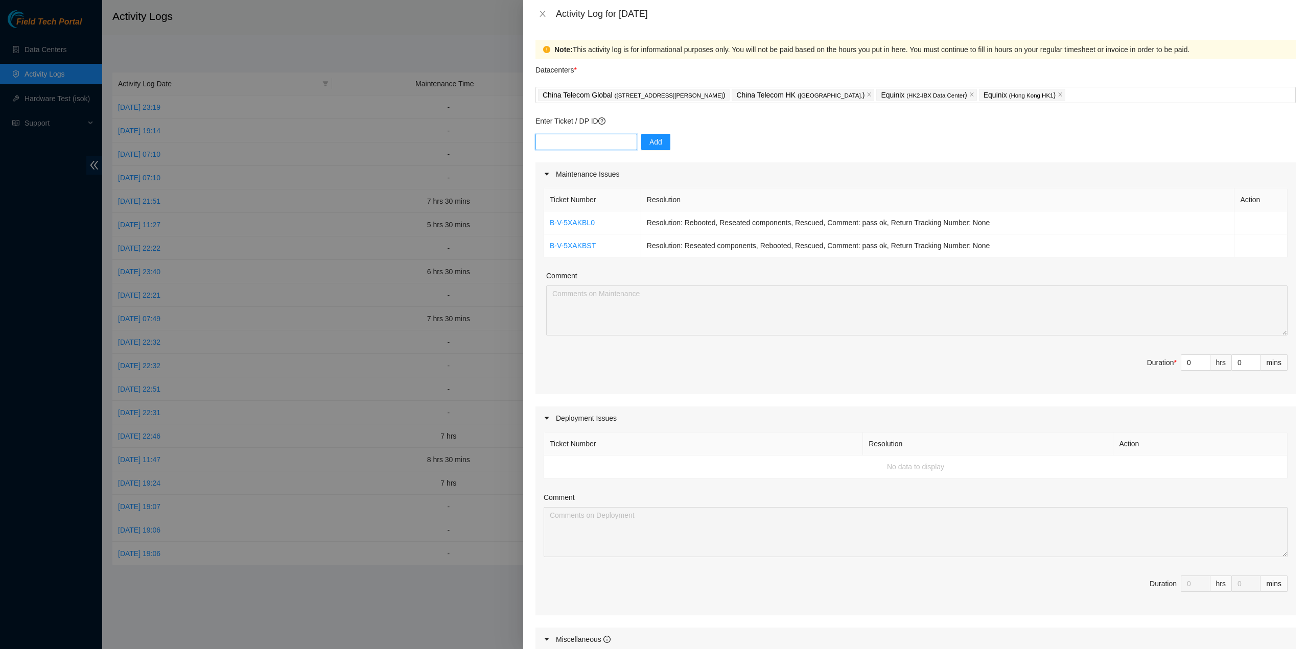
click at [581, 141] on input "text" at bounding box center [586, 142] width 102 height 16
paste input "B-V-5XV6F0W"
type input "B-V-5XV6F0W"
click at [641, 144] on button "Add" at bounding box center [655, 142] width 29 height 16
click at [588, 139] on input "text" at bounding box center [586, 142] width 102 height 16
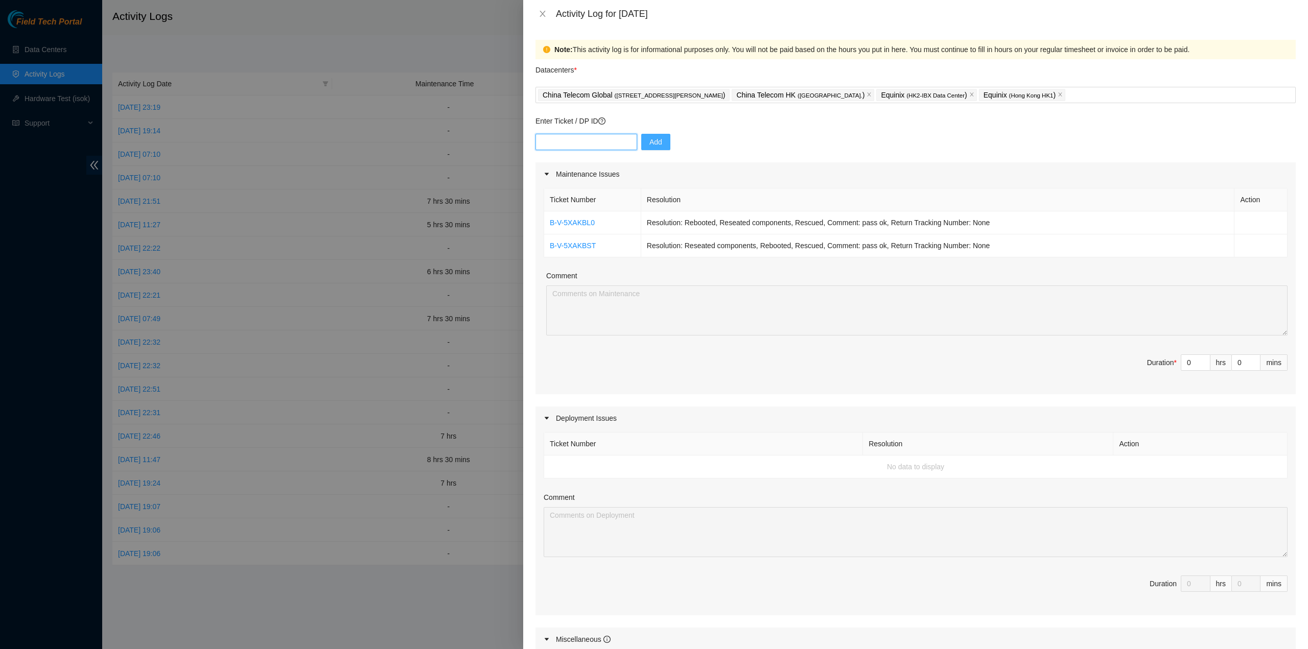
paste input "B-V-5XV6F0W"
type input "B-V-5XV6F0W"
click at [641, 143] on button "Add" at bounding box center [655, 142] width 29 height 16
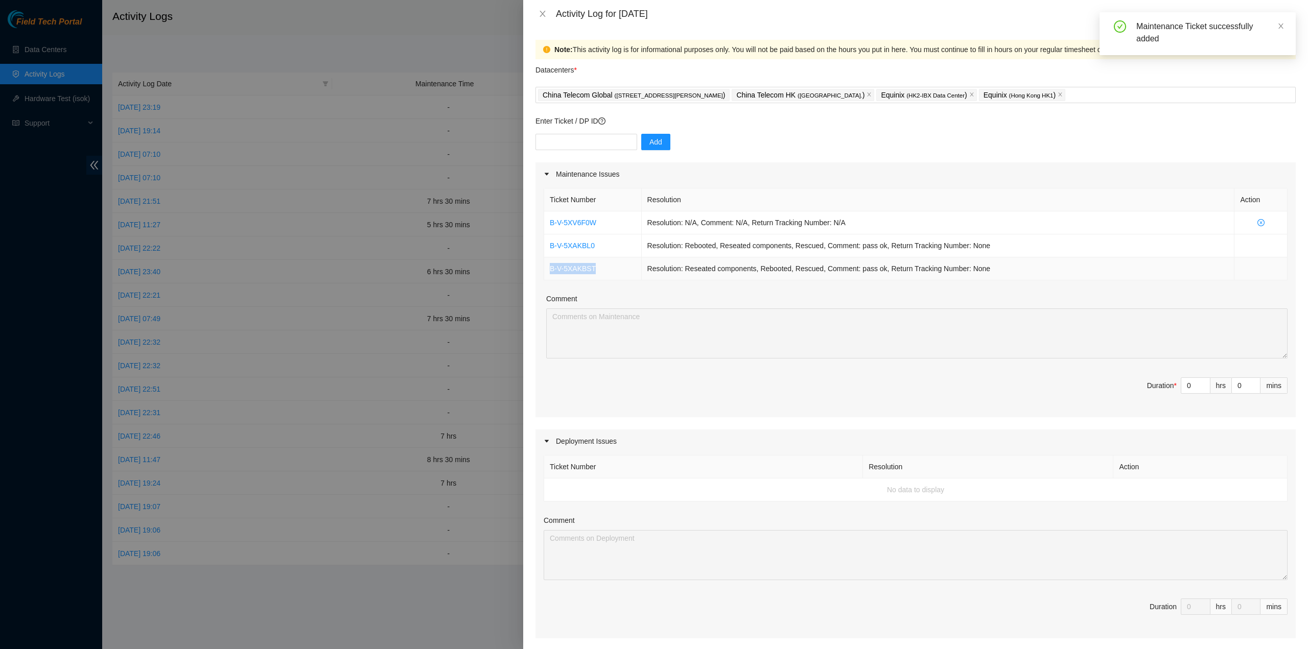
drag, startPoint x: 601, startPoint y: 270, endPoint x: 551, endPoint y: 273, distance: 50.2
click at [551, 273] on td "B-V-5XAKBST" at bounding box center [593, 269] width 98 height 23
copy link "B-V-5XAKBST"
click at [994, 270] on td "Resolution: Reseated components, Rebooted, Rescued, Comment: pass ok, Return Tr…" at bounding box center [938, 269] width 593 height 23
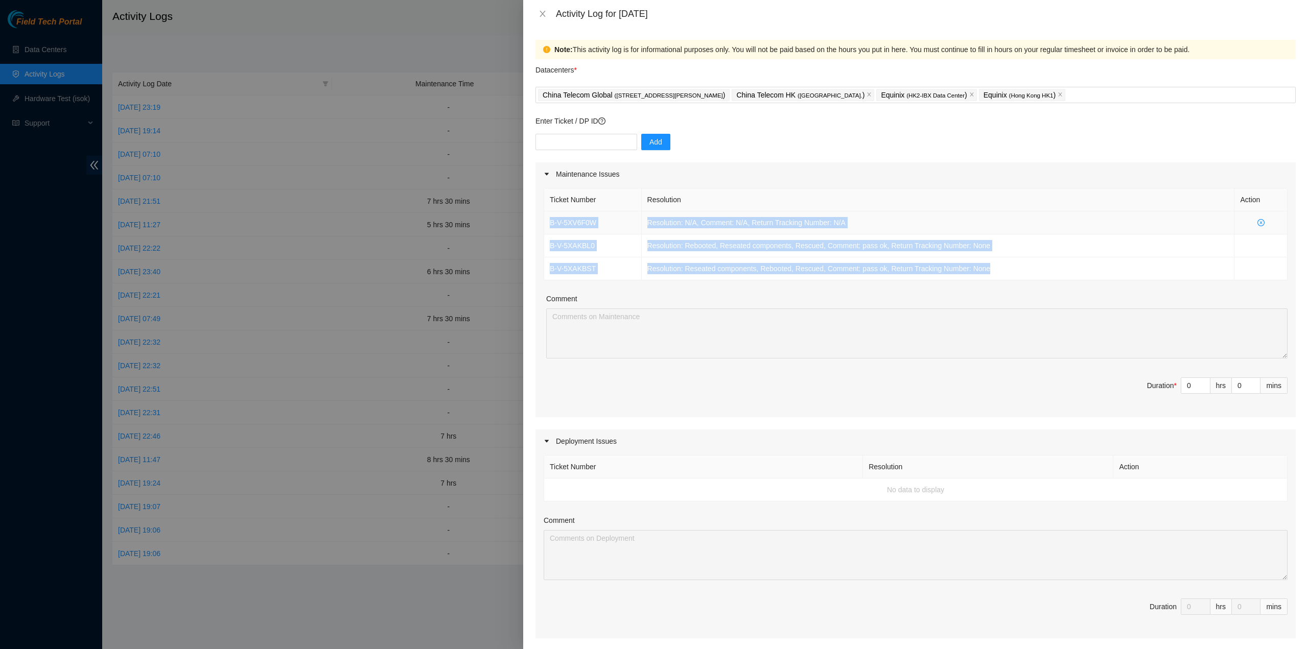
drag, startPoint x: 998, startPoint y: 270, endPoint x: 547, endPoint y: 220, distance: 453.9
click at [547, 220] on tbody "B-V-5XV6F0W Resolution: N/A, Comment: N/A, Return Tracking Number: N/A B-V-5XAK…" at bounding box center [915, 246] width 743 height 69
copy tbody "B-V-5XV6F0W Resolution: N/A, Comment: N/A, Return Tracking Number: N/A B-V-5XAK…"
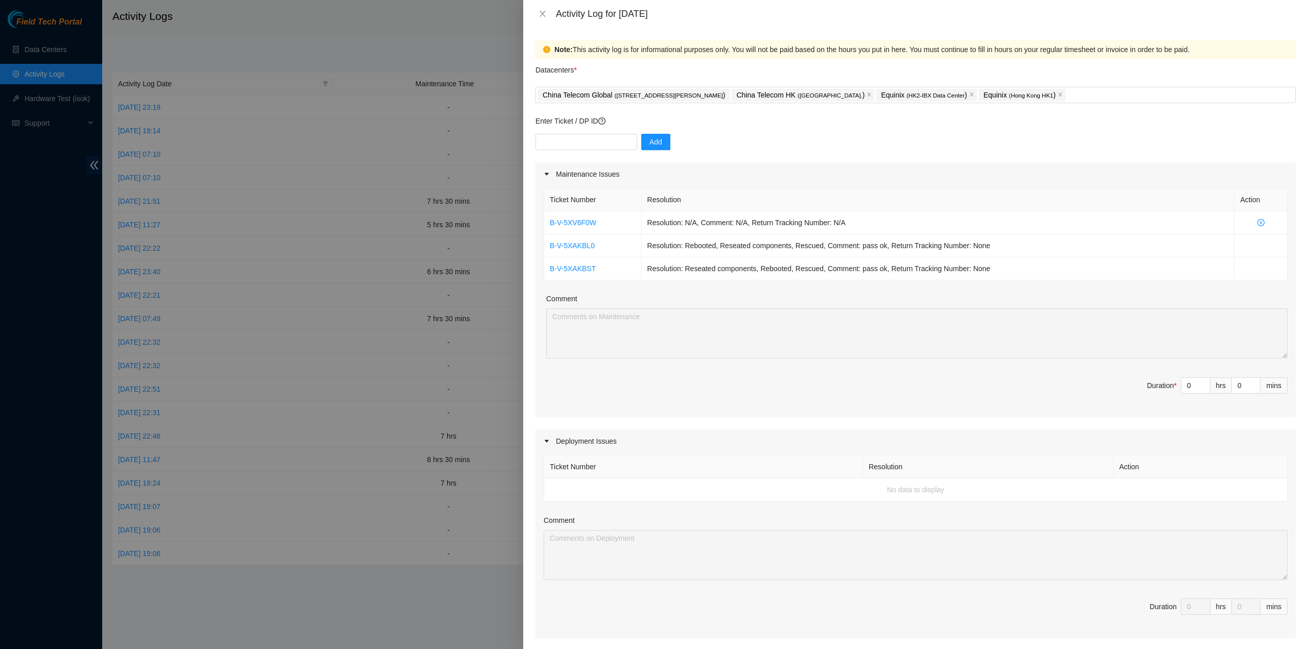
drag, startPoint x: 1184, startPoint y: 383, endPoint x: 1145, endPoint y: 375, distance: 40.7
click at [1145, 375] on div "Ticket Number Resolution Action B-V-5XV6F0W Resolution: N/A, Comment: N/A, Retu…" at bounding box center [915, 301] width 760 height 231
type input "7"
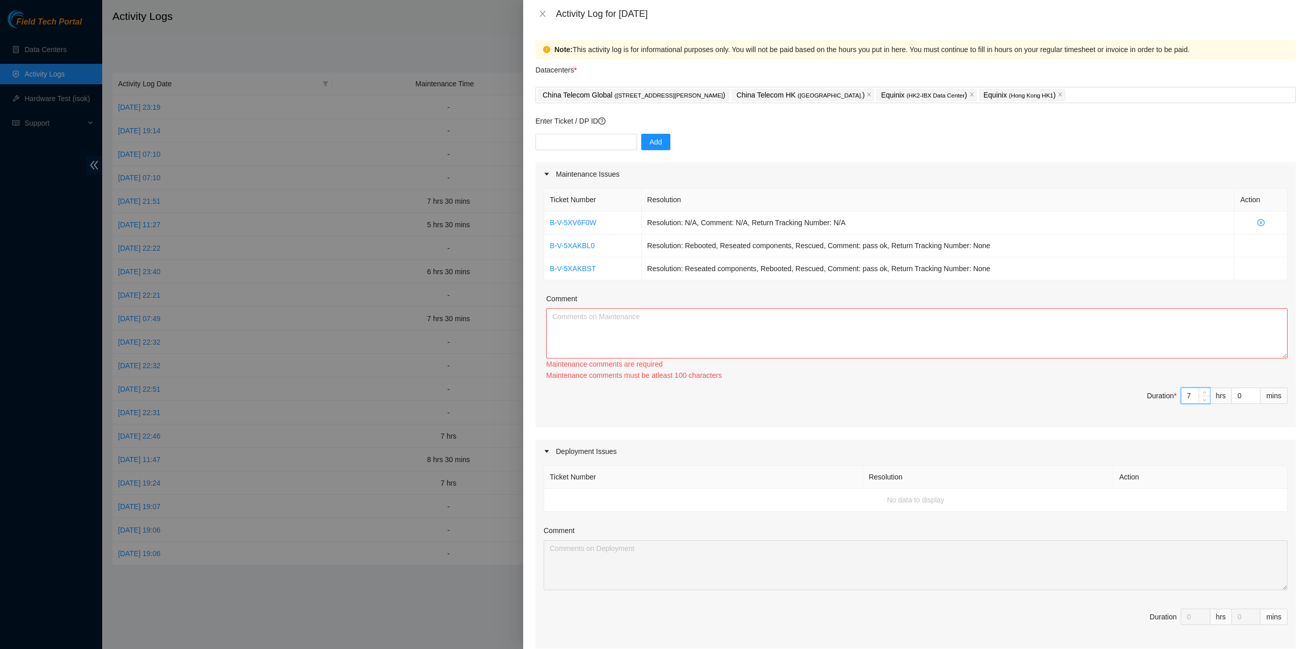
type input "7"
drag, startPoint x: 960, startPoint y: 337, endPoint x: 954, endPoint y: 337, distance: 5.1
click at [959, 337] on textarea "Comment" at bounding box center [916, 334] width 741 height 50
paste textarea "B-V-5XV6F0W Resolution: N/A, Comment: N/A, Return Tracking Number: N/A B-V-5XAK…"
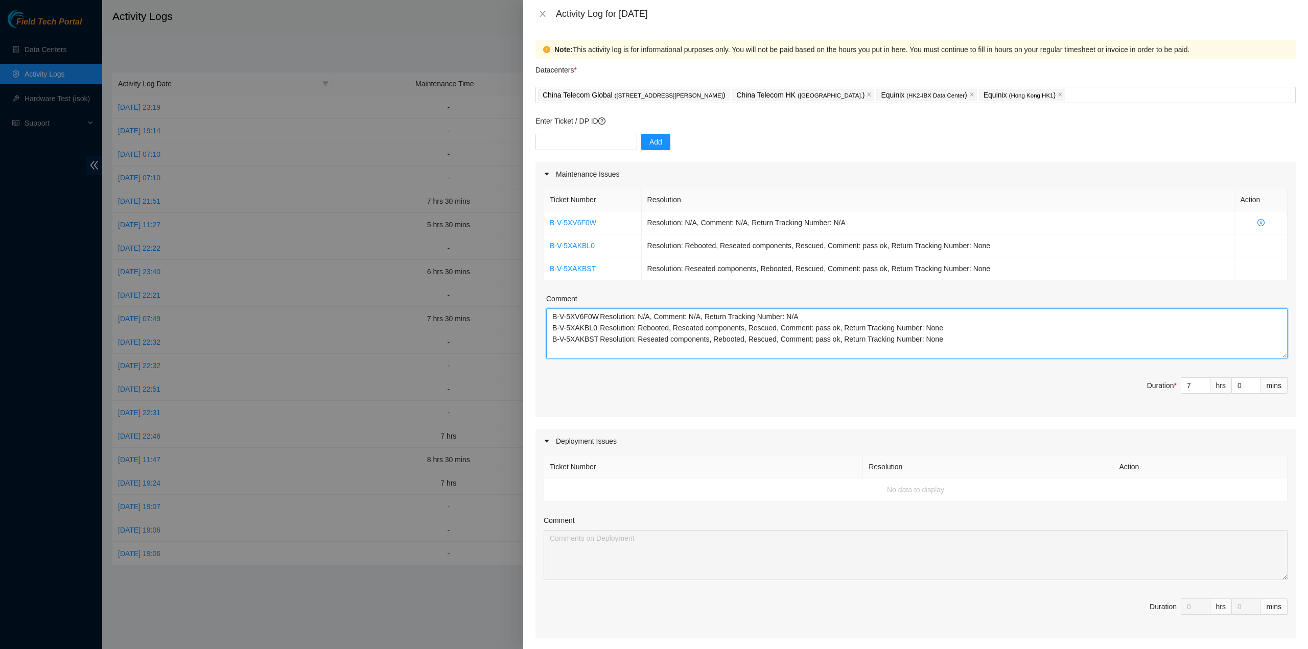
click at [636, 331] on textarea "B-V-5XV6F0W Resolution: N/A, Comment: N/A, Return Tracking Number: N/A B-V-5XAK…" at bounding box center [916, 334] width 741 height 50
click at [940, 346] on textarea "B-V-5XV6F0W Resolution: N/A, Comment: N/A, Return Tracking Number: N/A B-V-5XAK…" at bounding box center [916, 334] width 741 height 50
paste textarea "B-V-5KY1G2M B-V-5VN82IY B-V-5REV2SG B-V-5VRUECI B-V-5VP3KC5 B-V-5VIX2IA B-W-14C…"
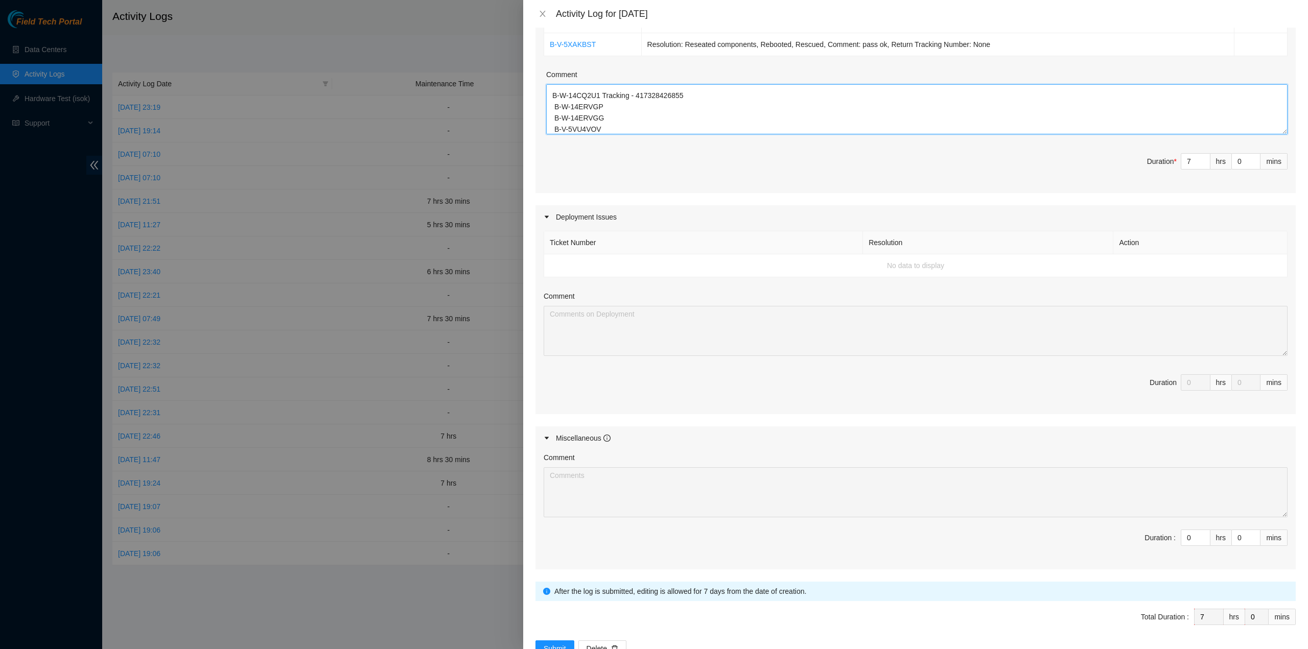
scroll to position [252, 0]
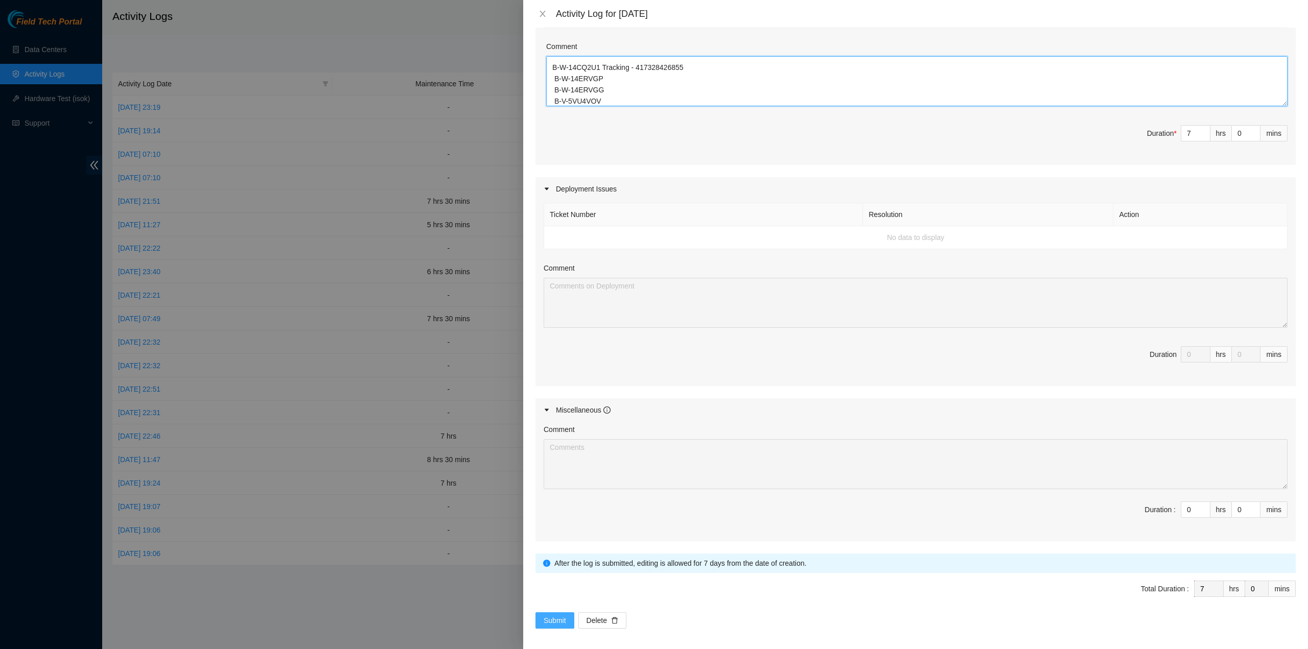
type textarea "B-V-5XV6F0W Resolution: N/A, Comment: N/A, Return Tracking Number: N/A B-V-5XAK…"
click at [554, 613] on button "Submit" at bounding box center [554, 621] width 39 height 16
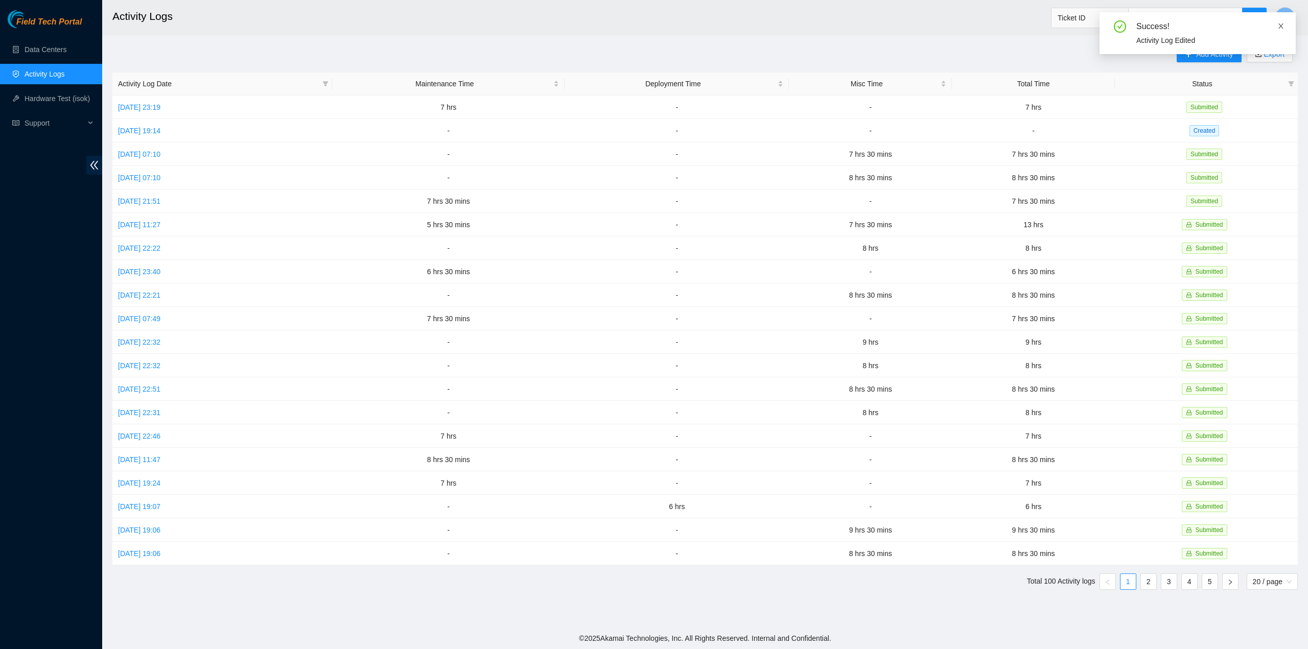
click at [1277, 29] on icon "close" at bounding box center [1280, 25] width 7 height 7
